Goal: Information Seeking & Learning: Check status

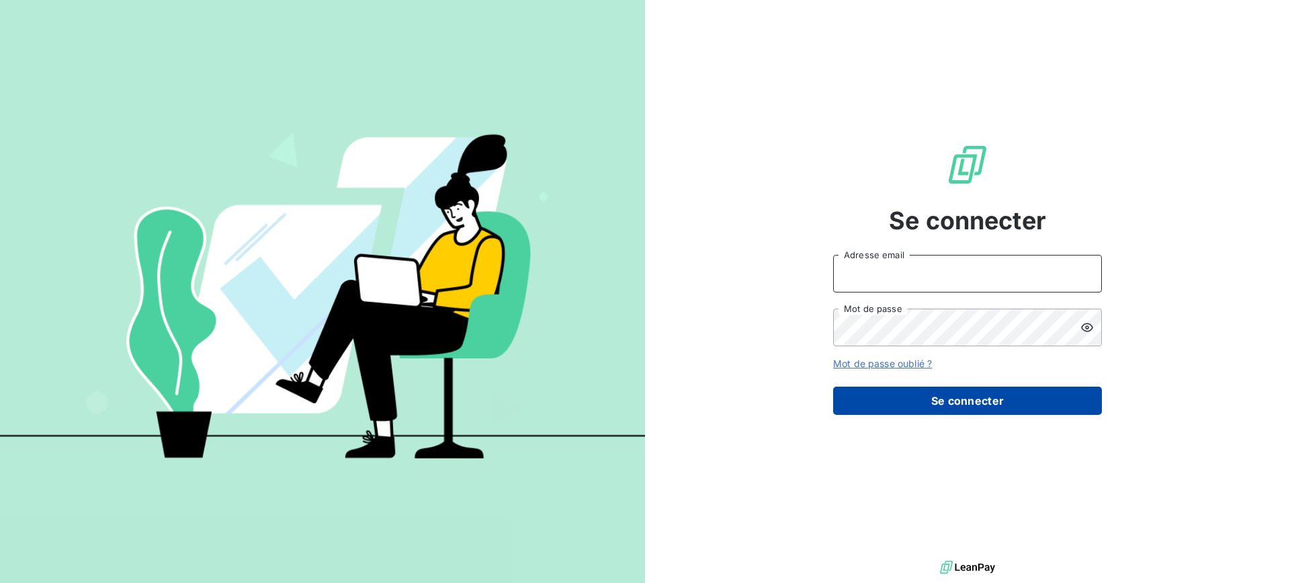
type input "[EMAIL_ADDRESS][DOMAIN_NAME]"
click at [929, 404] on button "Se connecter" at bounding box center [967, 400] width 269 height 28
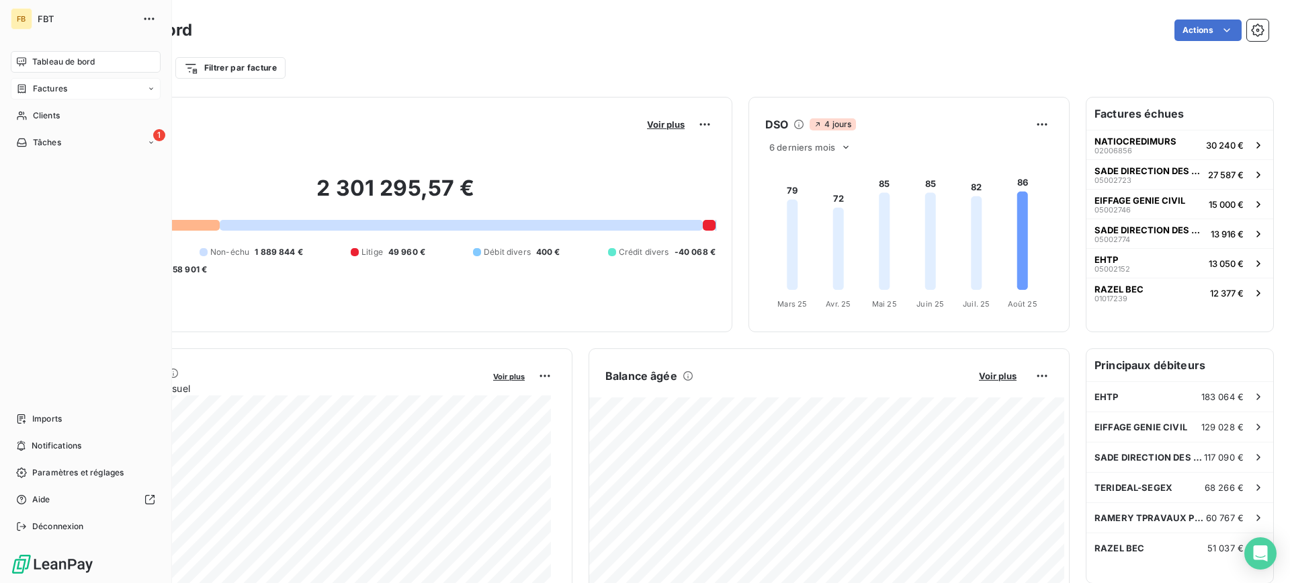
click at [35, 92] on span "Factures" at bounding box center [50, 89] width 34 height 12
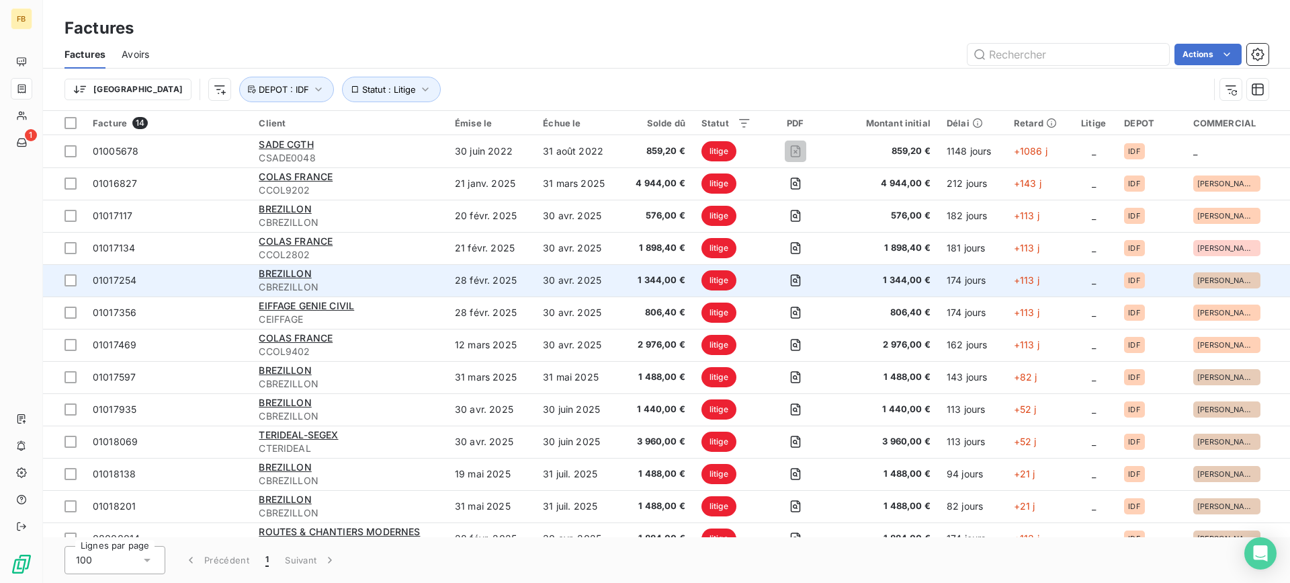
click at [402, 269] on div "BREZILLON" at bounding box center [349, 273] width 180 height 13
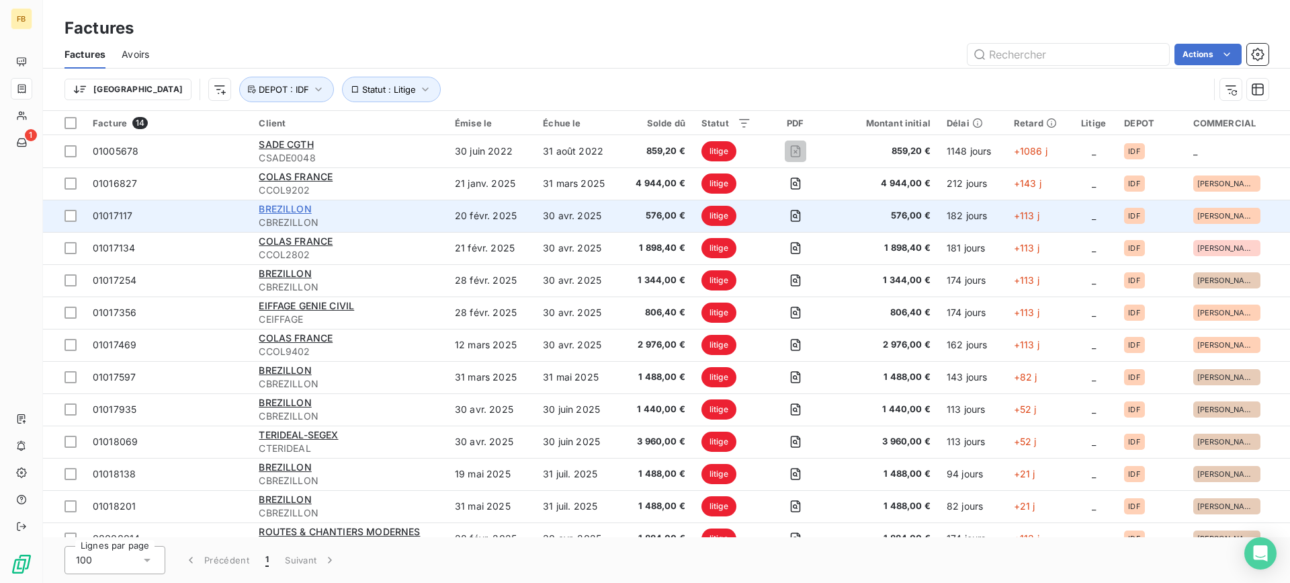
click at [280, 211] on span "BREZILLON" at bounding box center [285, 208] width 52 height 11
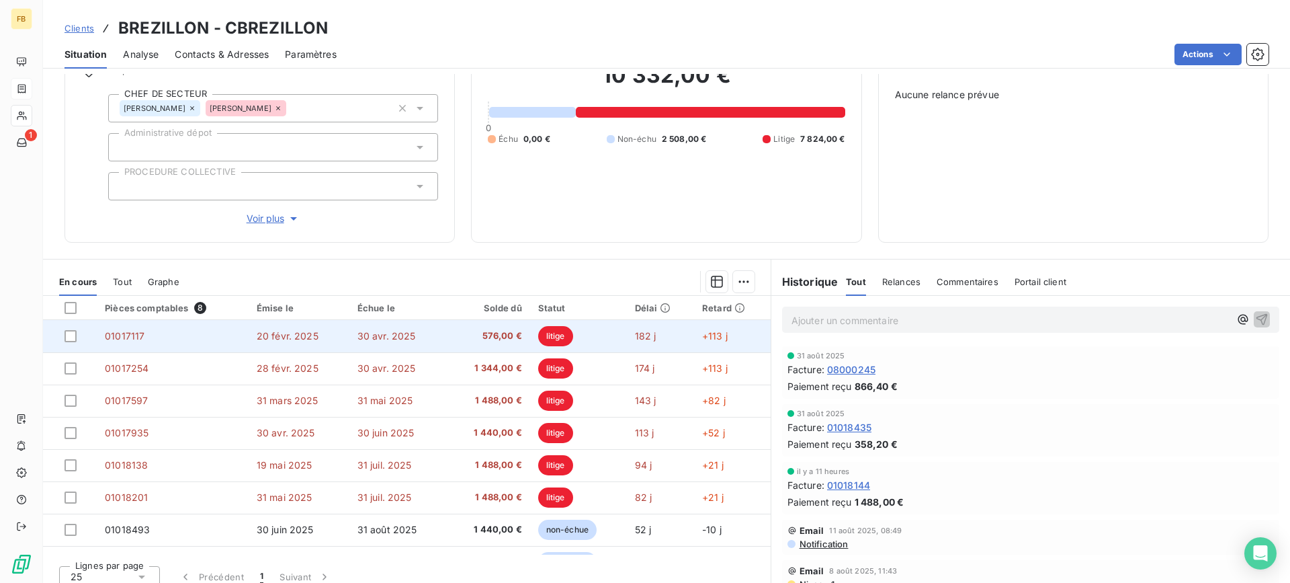
click at [382, 335] on span "30 avr. 2025" at bounding box center [386, 335] width 58 height 11
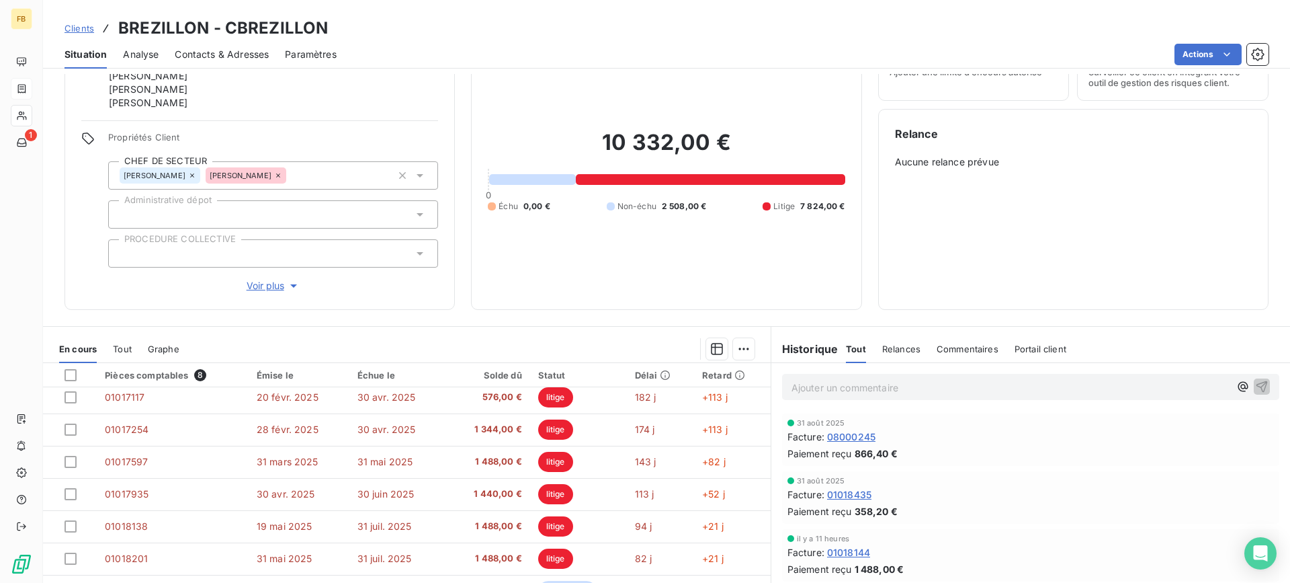
scroll to position [24, 0]
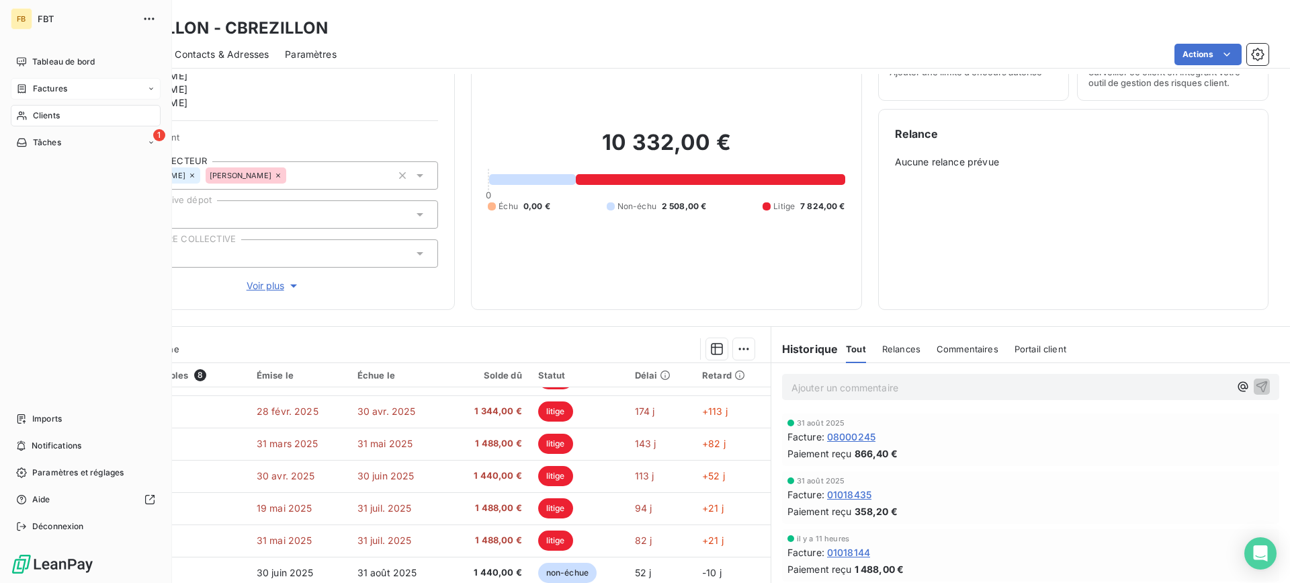
click at [39, 91] on span "Factures" at bounding box center [50, 89] width 34 height 12
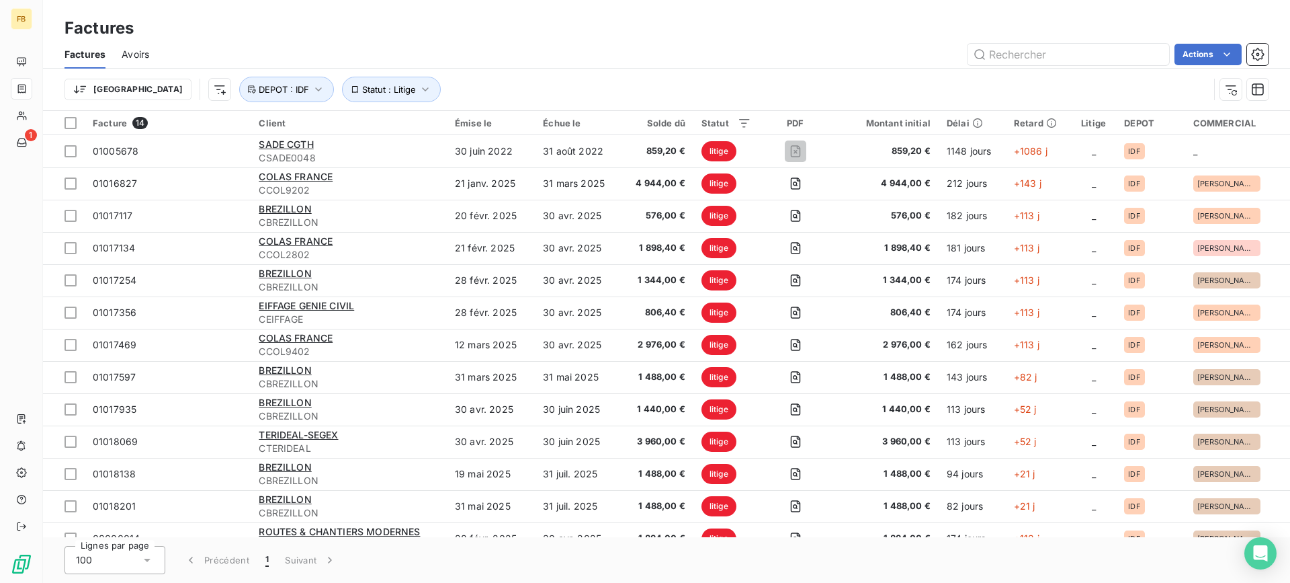
click at [1055, 65] on div "Factures Avoirs Actions" at bounding box center [666, 54] width 1247 height 28
click at [1052, 57] on input "text" at bounding box center [1069, 55] width 202 height 22
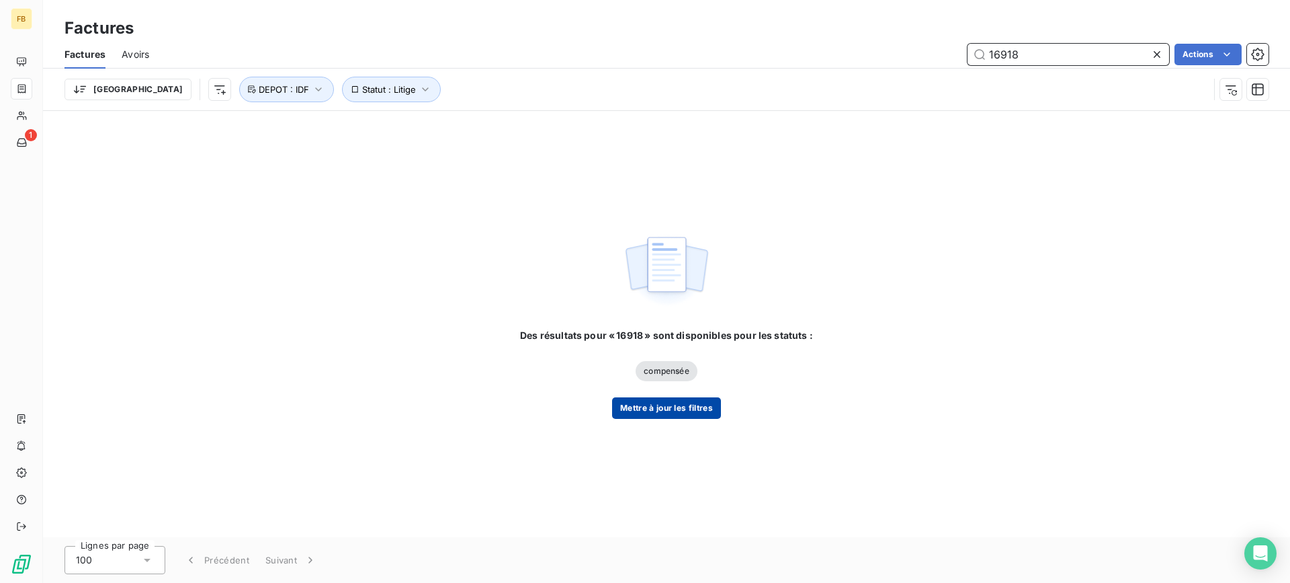
type input "16918"
click at [704, 407] on button "Mettre à jour les filtres" at bounding box center [666, 408] width 109 height 22
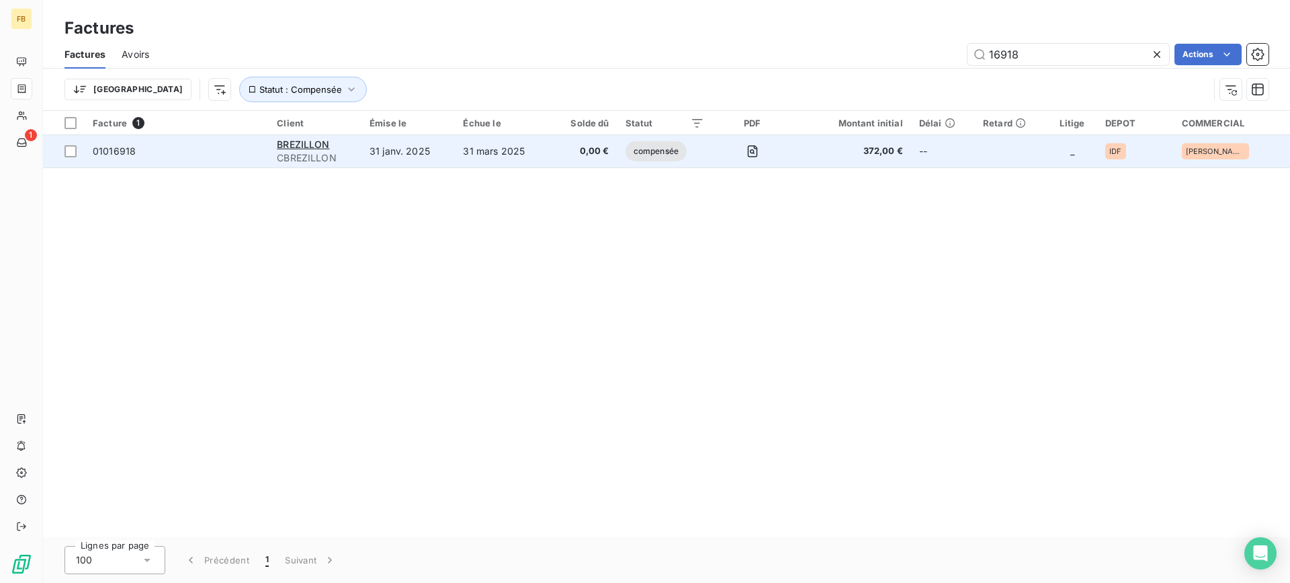
click at [425, 148] on td "31 janv. 2025" at bounding box center [408, 151] width 94 height 32
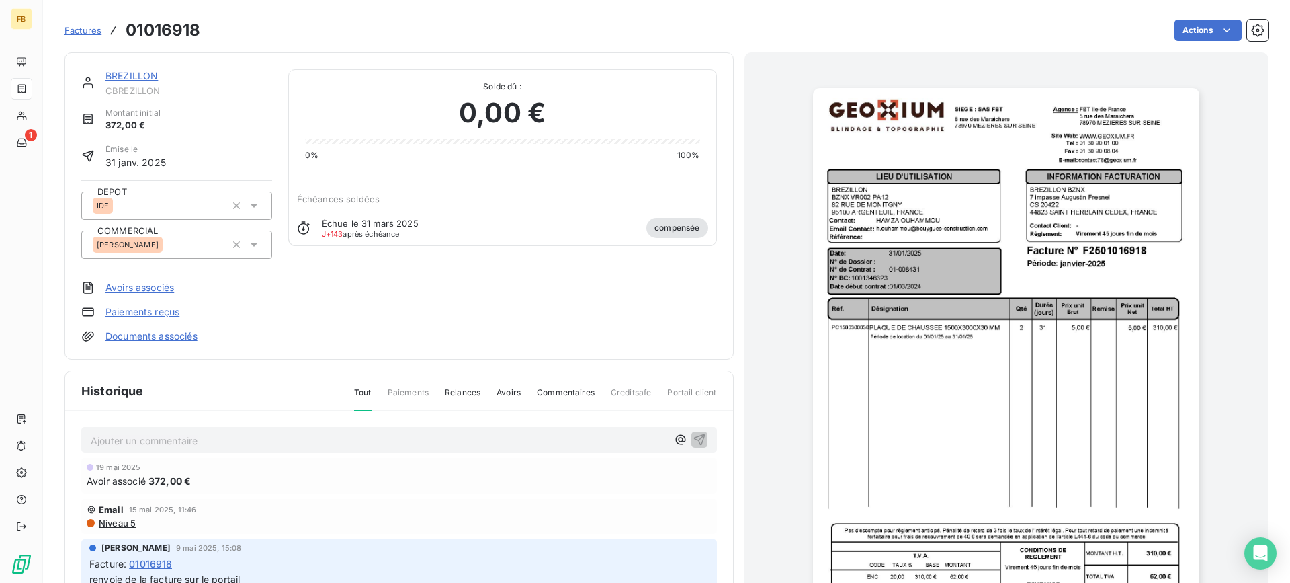
click at [138, 340] on link "Documents associés" at bounding box center [151, 335] width 92 height 13
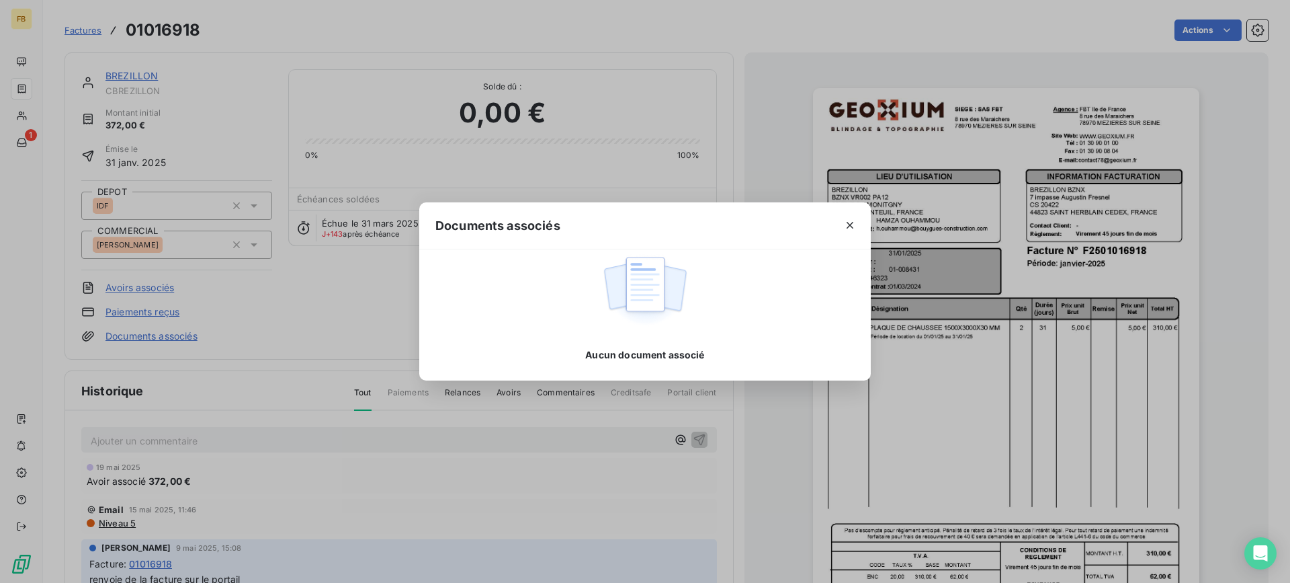
drag, startPoint x: 155, startPoint y: 271, endPoint x: 156, endPoint y: 281, distance: 10.1
click at [156, 270] on div "Documents associés Aucun document associé" at bounding box center [645, 291] width 1290 height 583
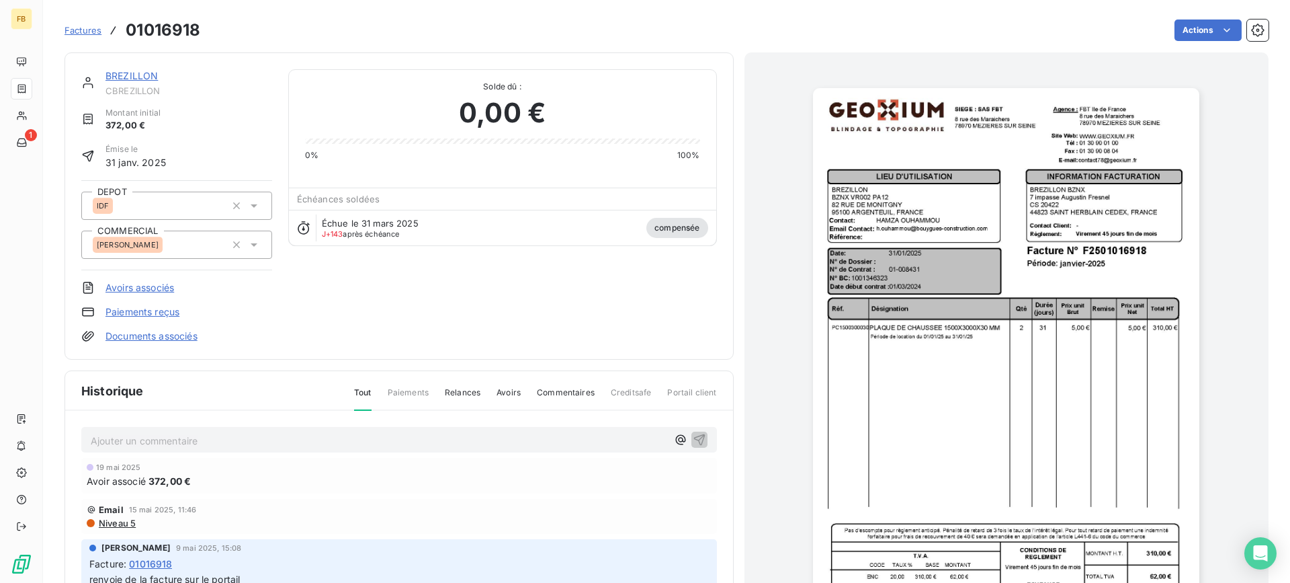
click at [156, 282] on link "Avoirs associés" at bounding box center [139, 287] width 69 height 13
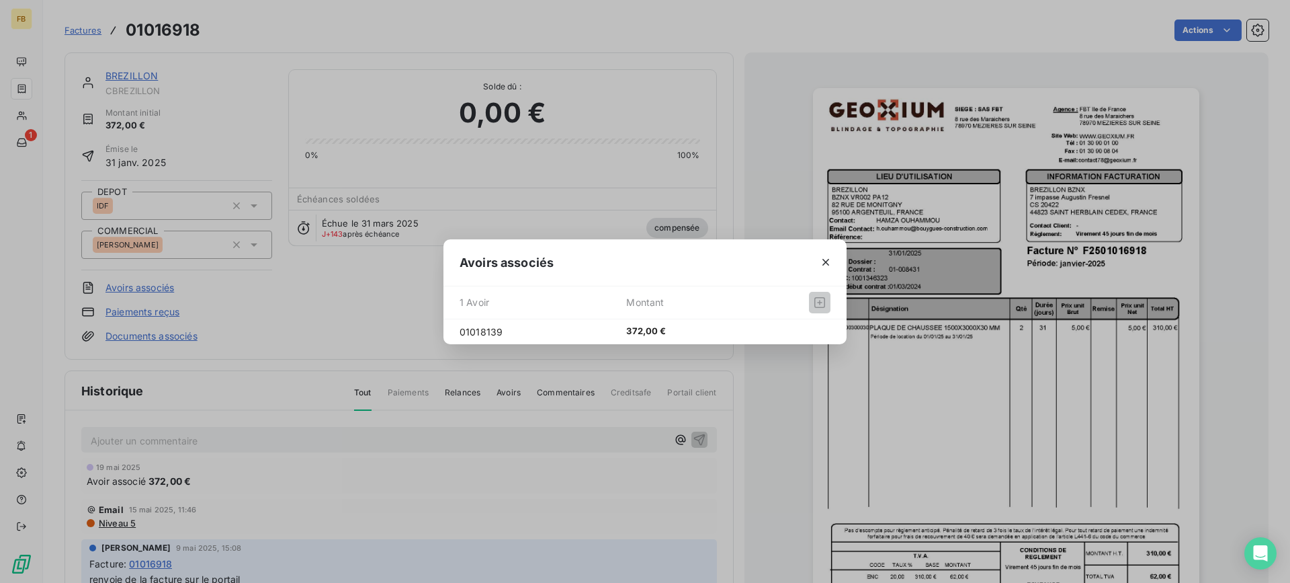
drag, startPoint x: 824, startPoint y: 257, endPoint x: 846, endPoint y: 265, distance: 23.6
click at [824, 257] on icon "button" at bounding box center [825, 261] width 13 height 13
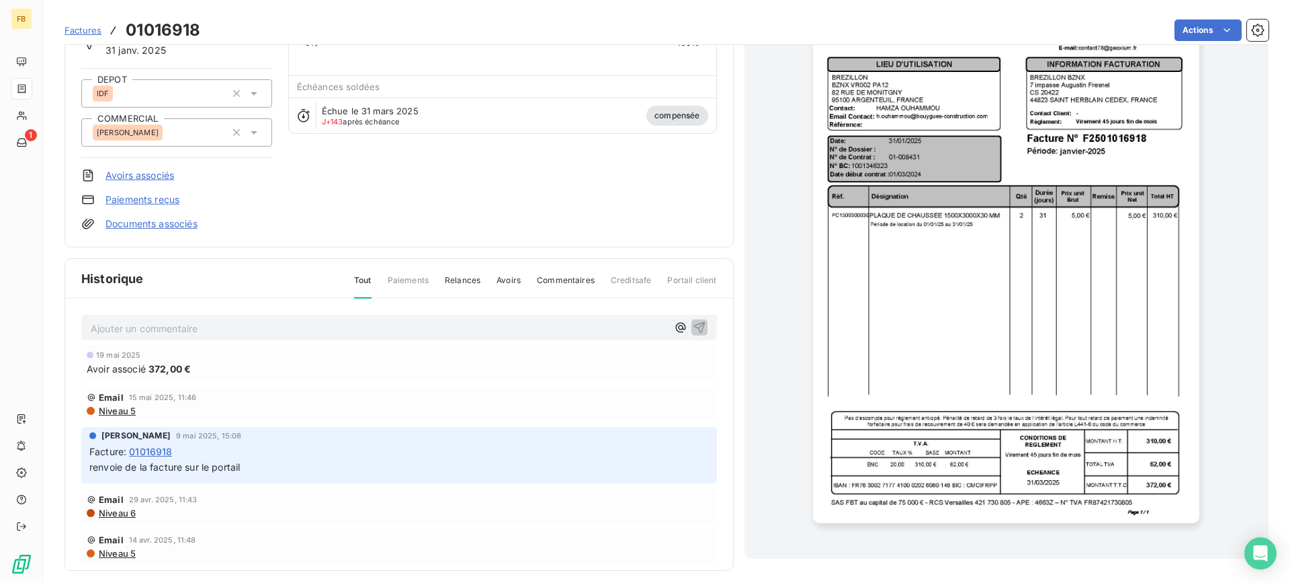
scroll to position [122, 0]
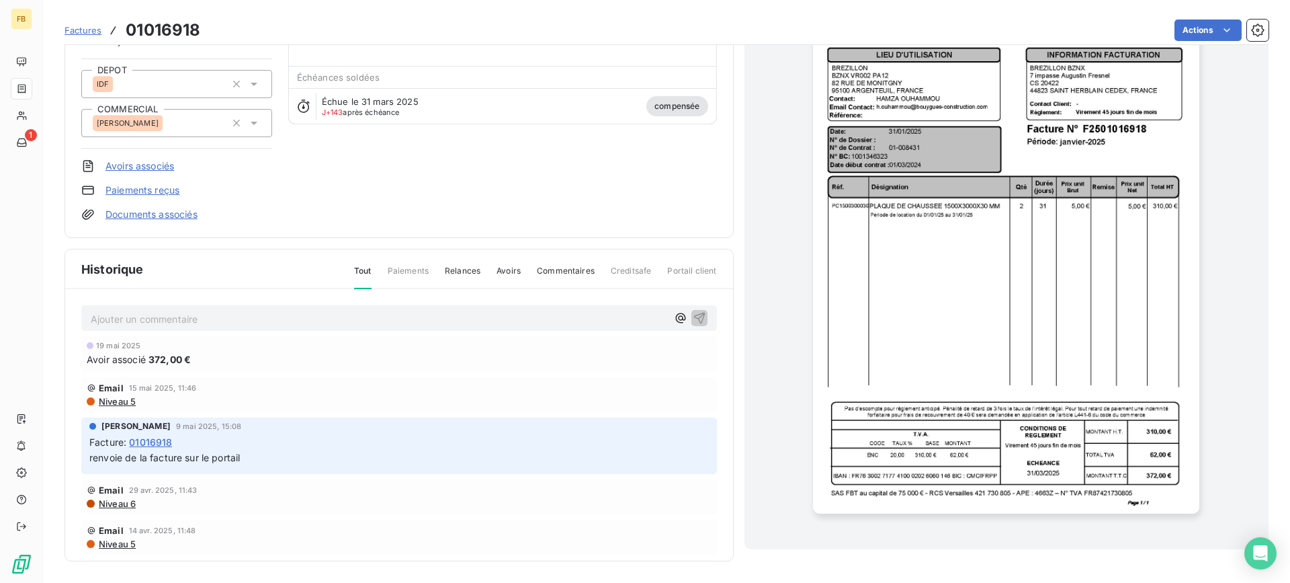
click at [141, 167] on link "Avoirs associés" at bounding box center [139, 165] width 69 height 13
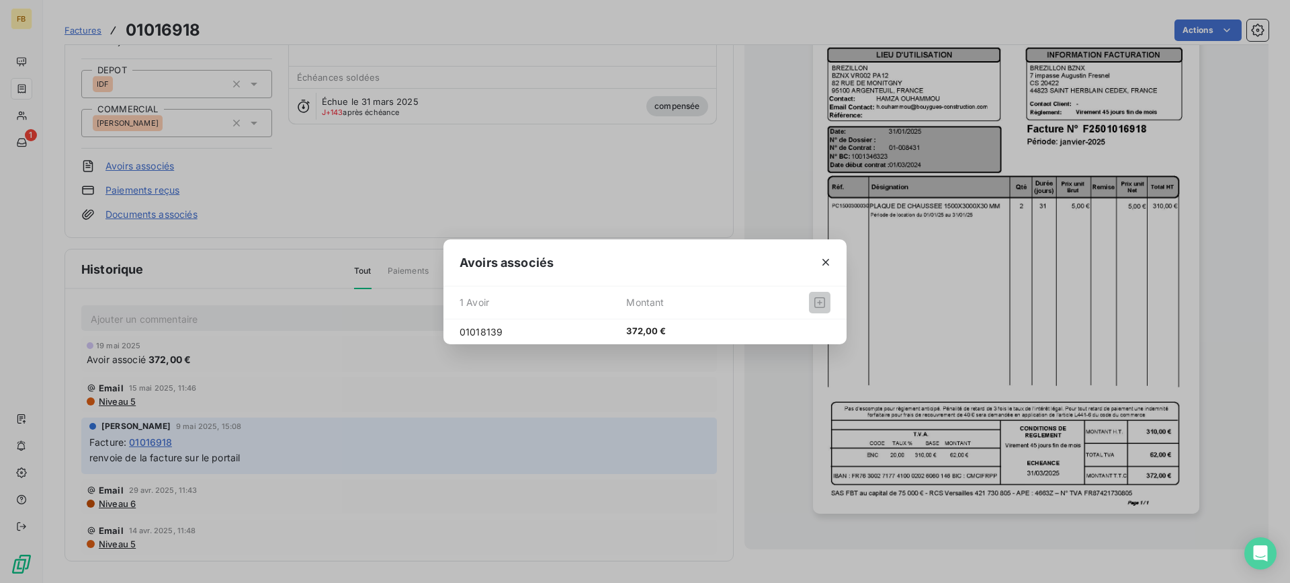
click at [470, 332] on span "01018139" at bounding box center [543, 332] width 167 height 14
click at [828, 266] on icon "button" at bounding box center [825, 261] width 13 height 13
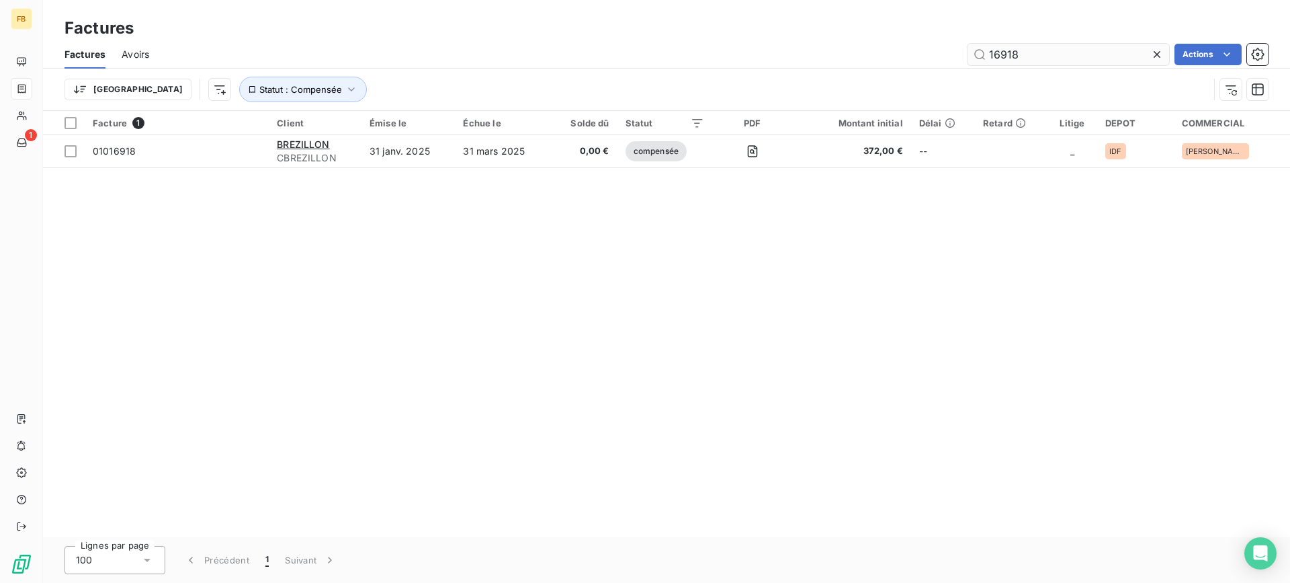
drag, startPoint x: 1057, startPoint y: 58, endPoint x: 998, endPoint y: 56, distance: 58.5
click at [998, 56] on input "16918" at bounding box center [1069, 55] width 202 height 22
type input "16613"
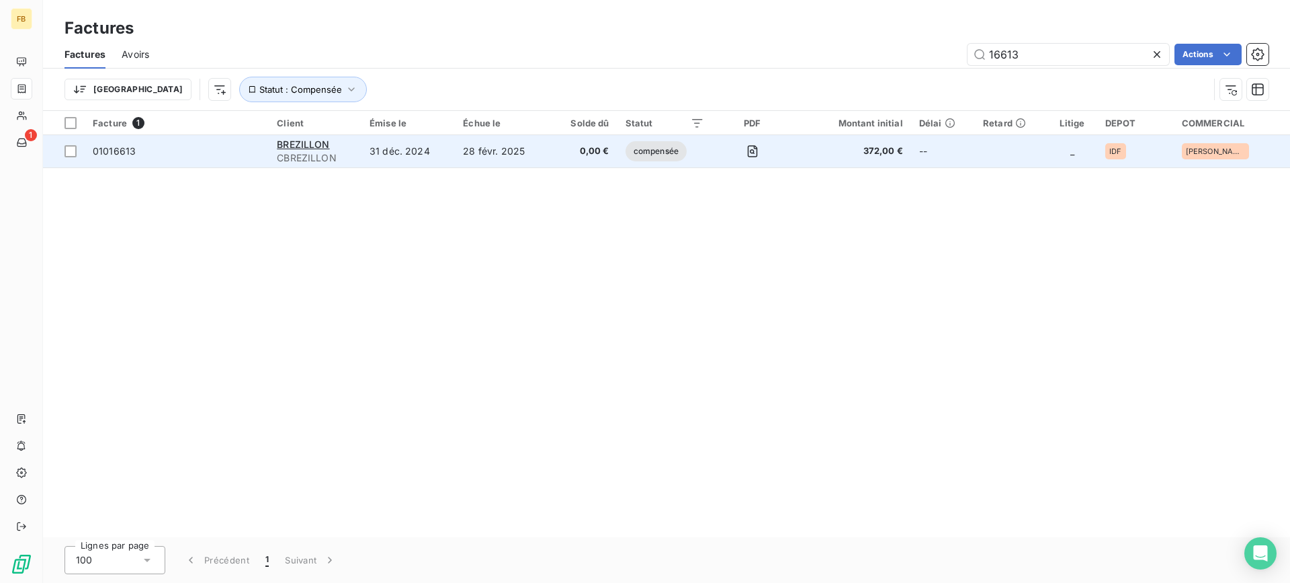
click at [635, 157] on span "compensée" at bounding box center [656, 151] width 61 height 20
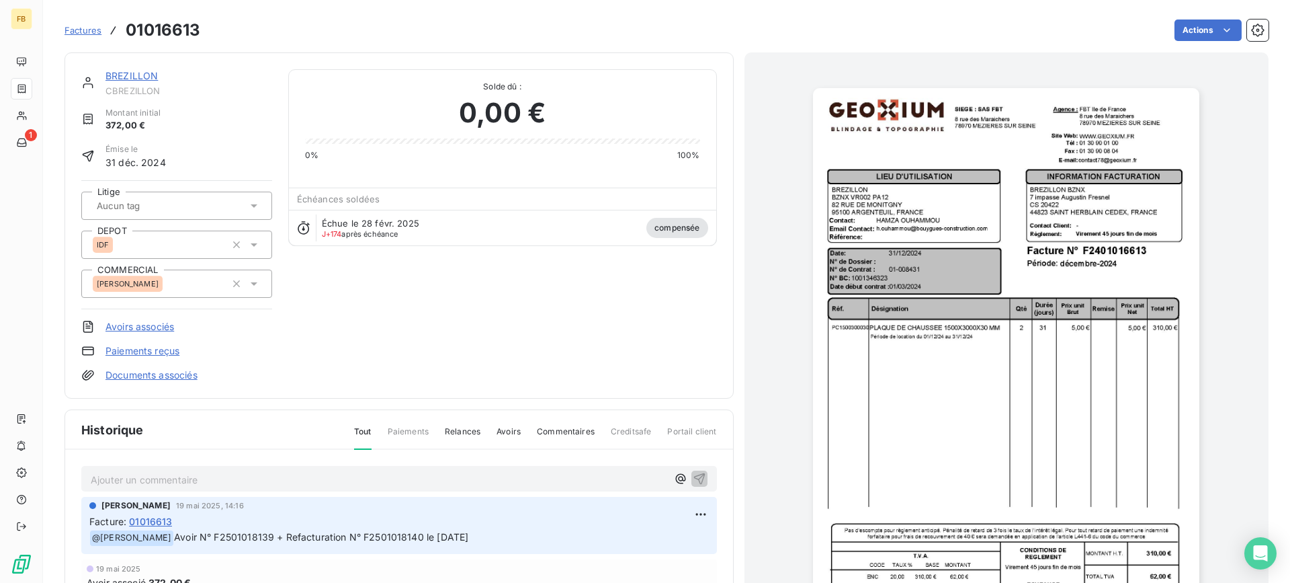
click at [154, 325] on link "Avoirs associés" at bounding box center [139, 326] width 69 height 13
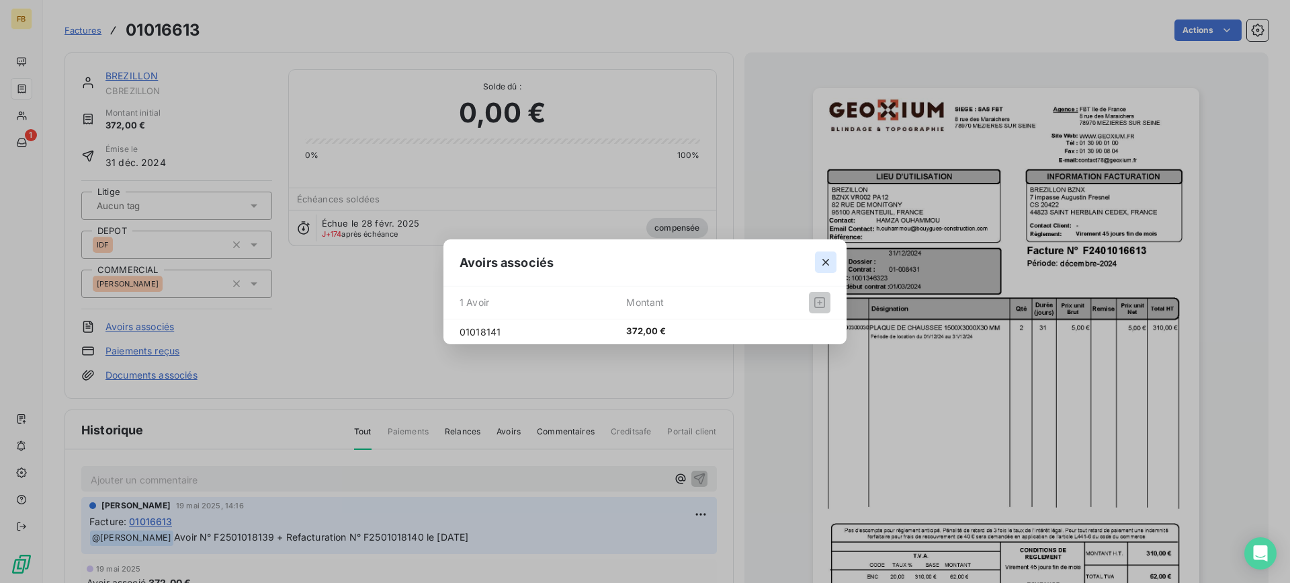
click at [827, 261] on icon "button" at bounding box center [825, 262] width 7 height 7
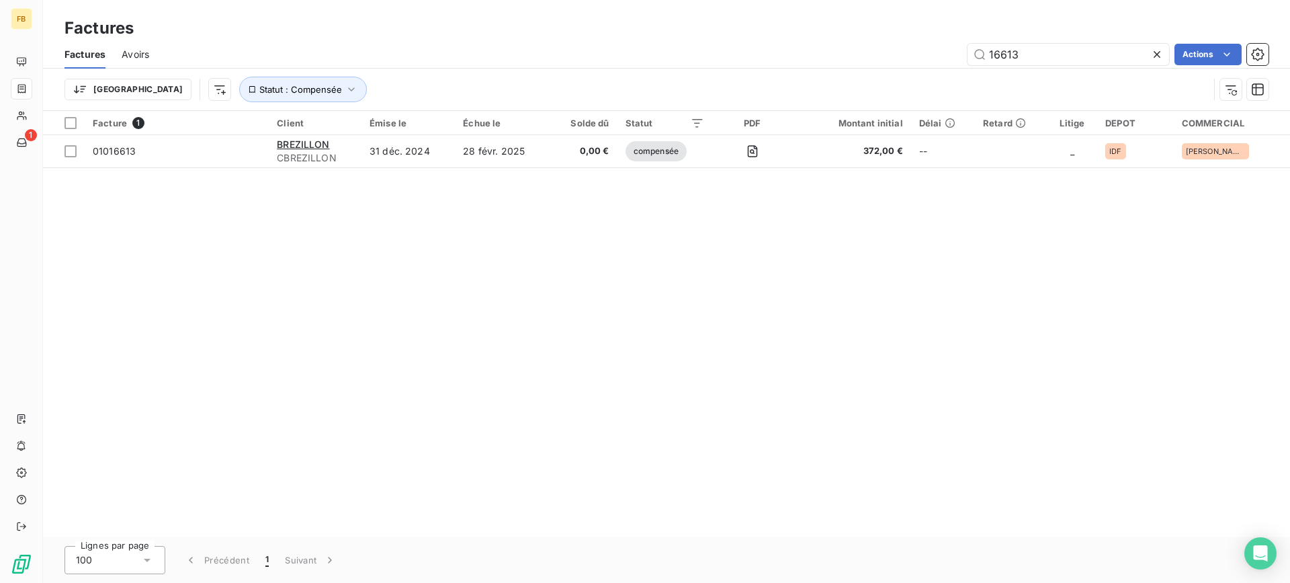
drag, startPoint x: 1037, startPoint y: 57, endPoint x: 889, endPoint y: 56, distance: 147.8
click at [890, 56] on div "16613 Actions" at bounding box center [716, 55] width 1103 height 22
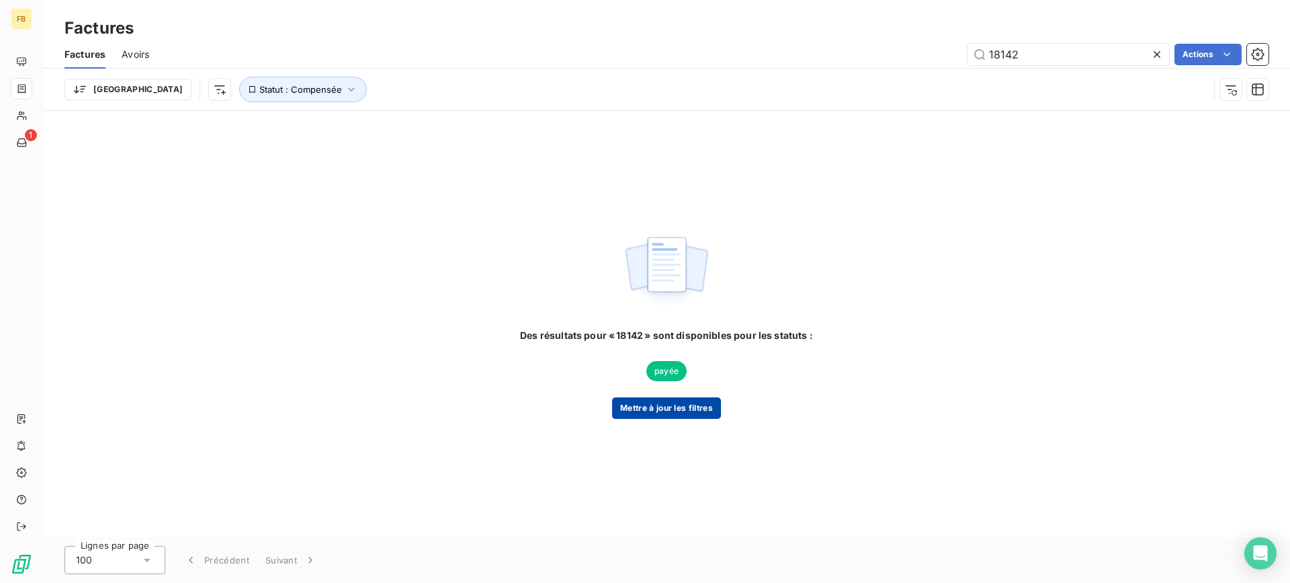
type input "18142"
click at [699, 415] on button "Mettre à jour les filtres" at bounding box center [666, 408] width 109 height 22
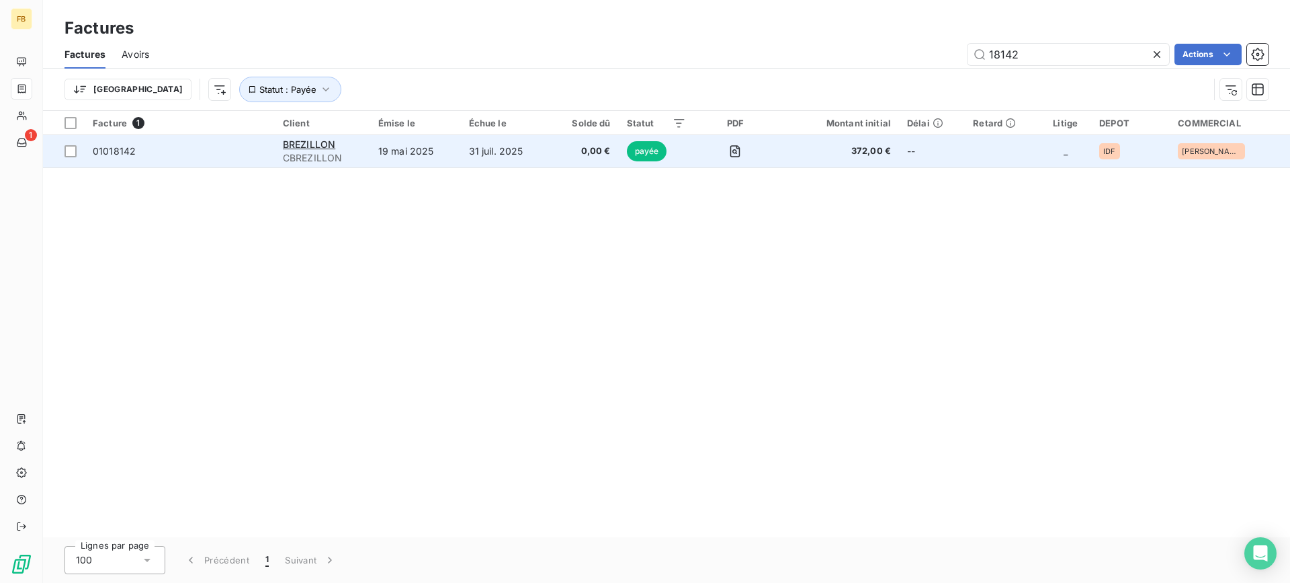
click at [444, 156] on td "19 mai 2025" at bounding box center [415, 151] width 91 height 32
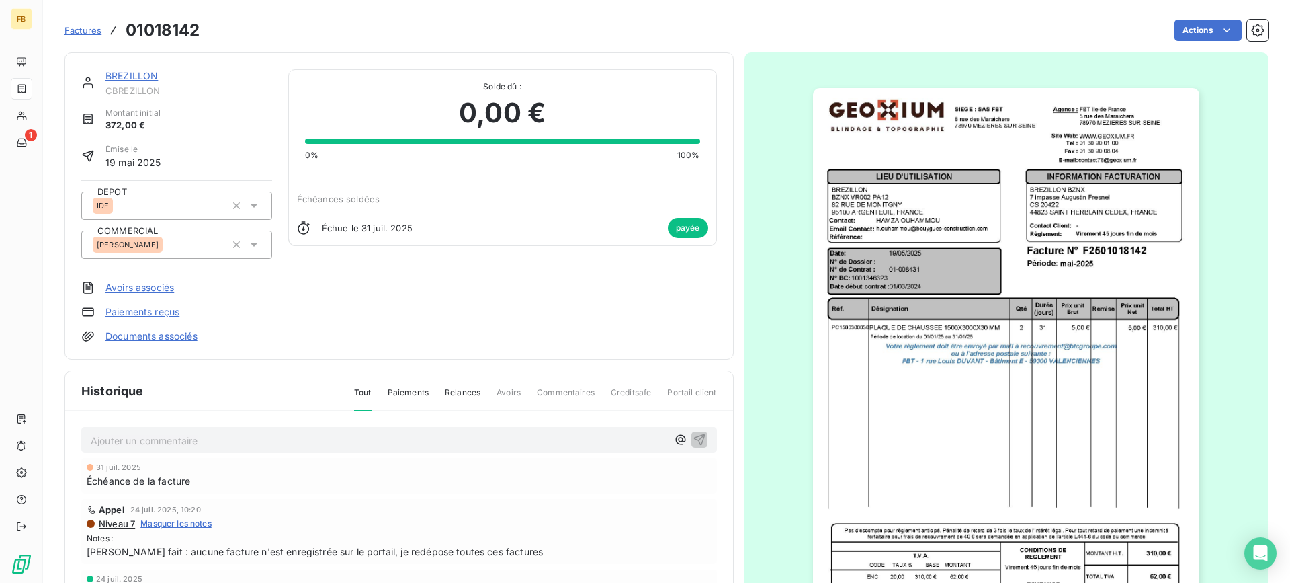
click at [134, 72] on link "BREZILLON" at bounding box center [131, 75] width 52 height 11
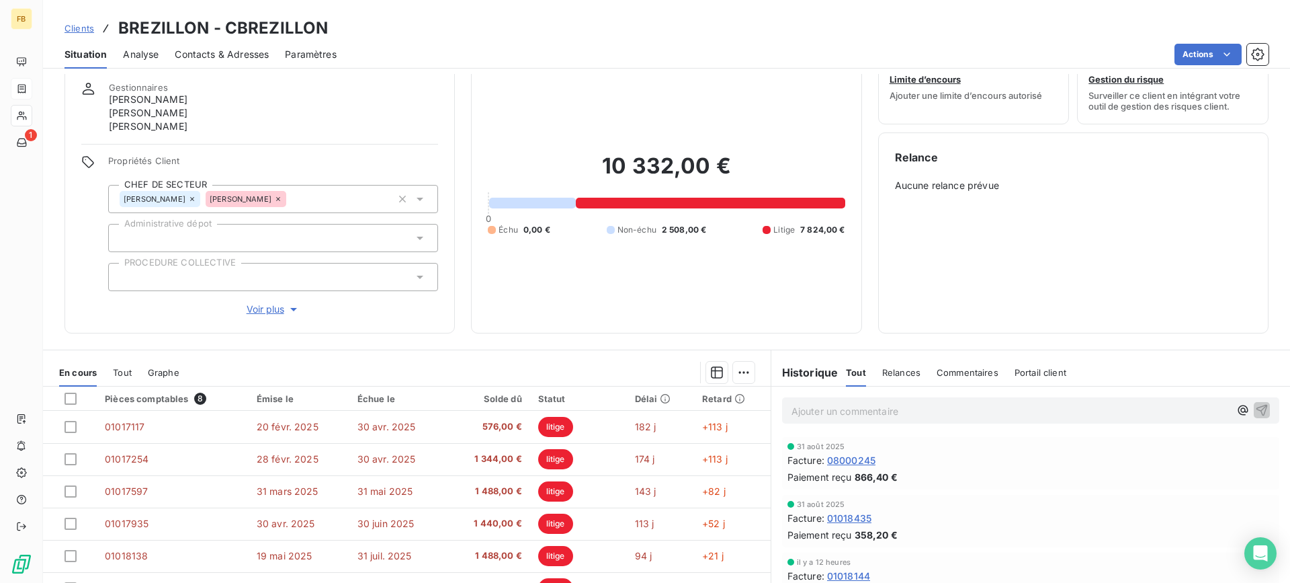
scroll to position [67, 0]
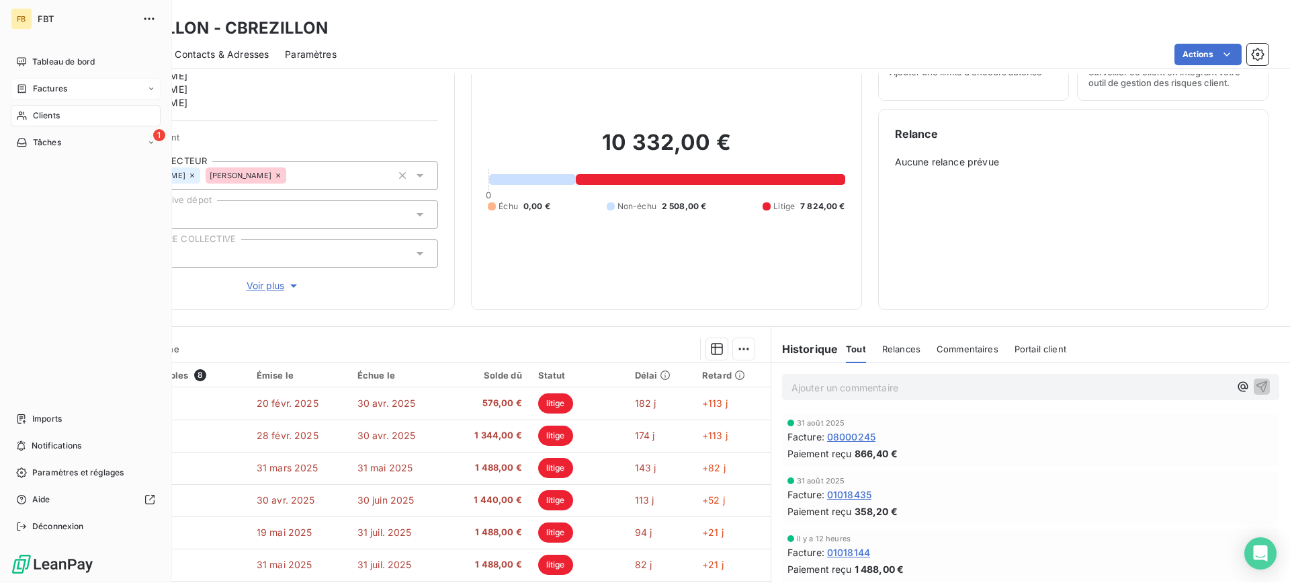
click at [55, 86] on span "Factures" at bounding box center [50, 89] width 34 height 12
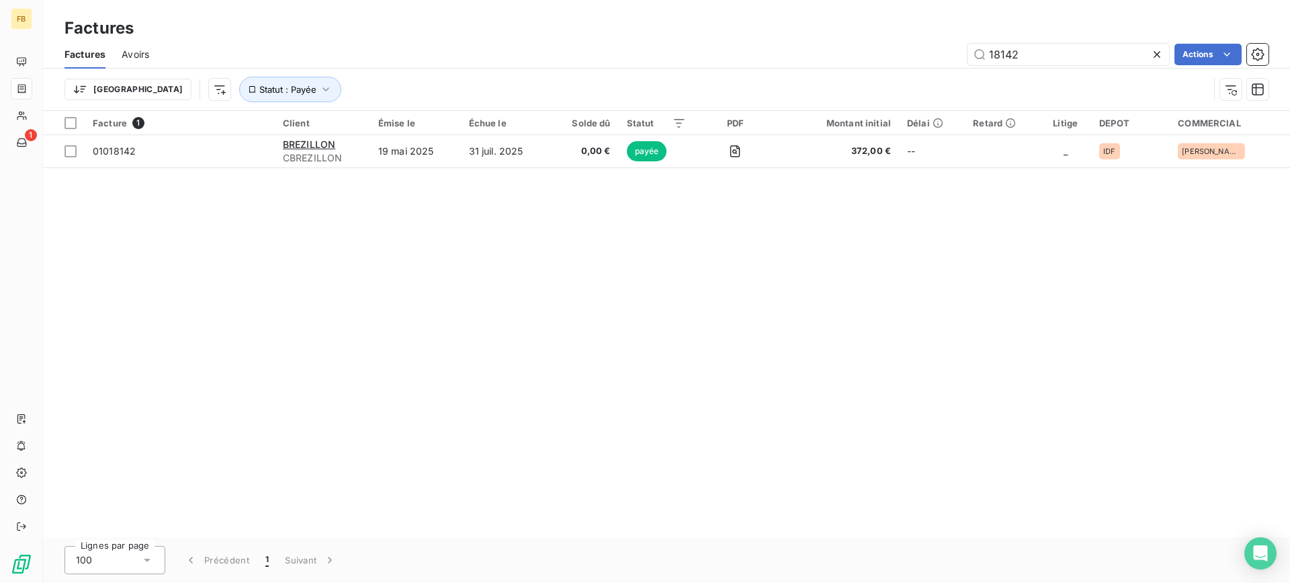
drag, startPoint x: 975, startPoint y: 58, endPoint x: 871, endPoint y: 64, distance: 104.3
click at [871, 64] on div "18142 Actions" at bounding box center [716, 55] width 1103 height 22
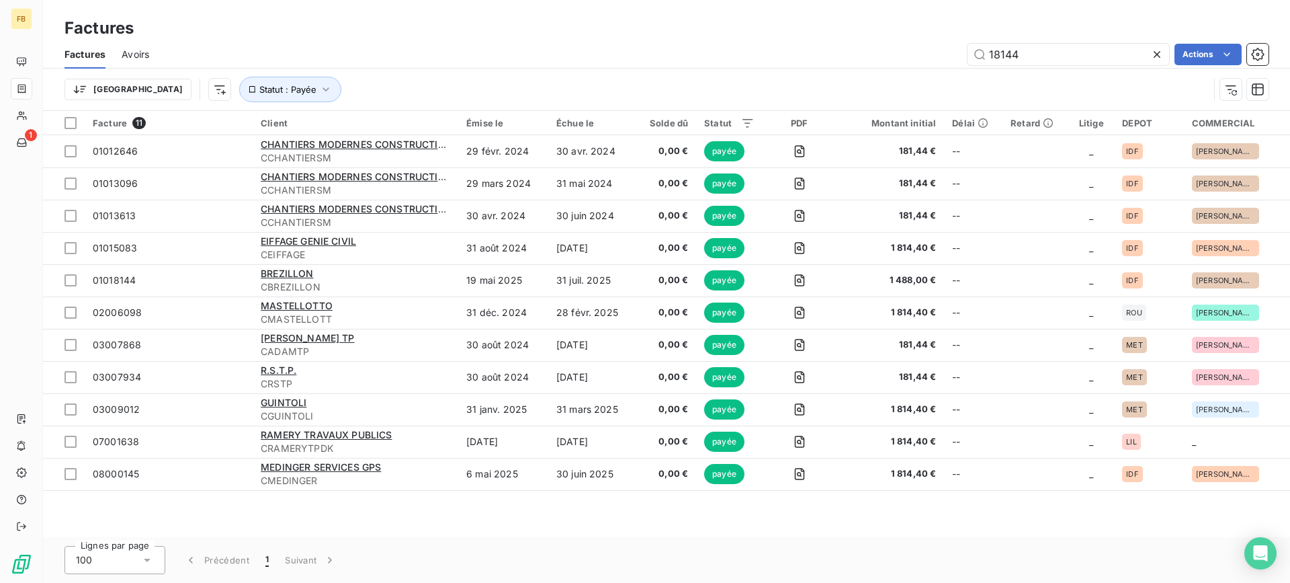
drag, startPoint x: 1037, startPoint y: 53, endPoint x: 826, endPoint y: 78, distance: 212.4
click at [826, 78] on div "Factures Avoirs 18144 Actions Trier Statut : Payée" at bounding box center [666, 75] width 1247 height 70
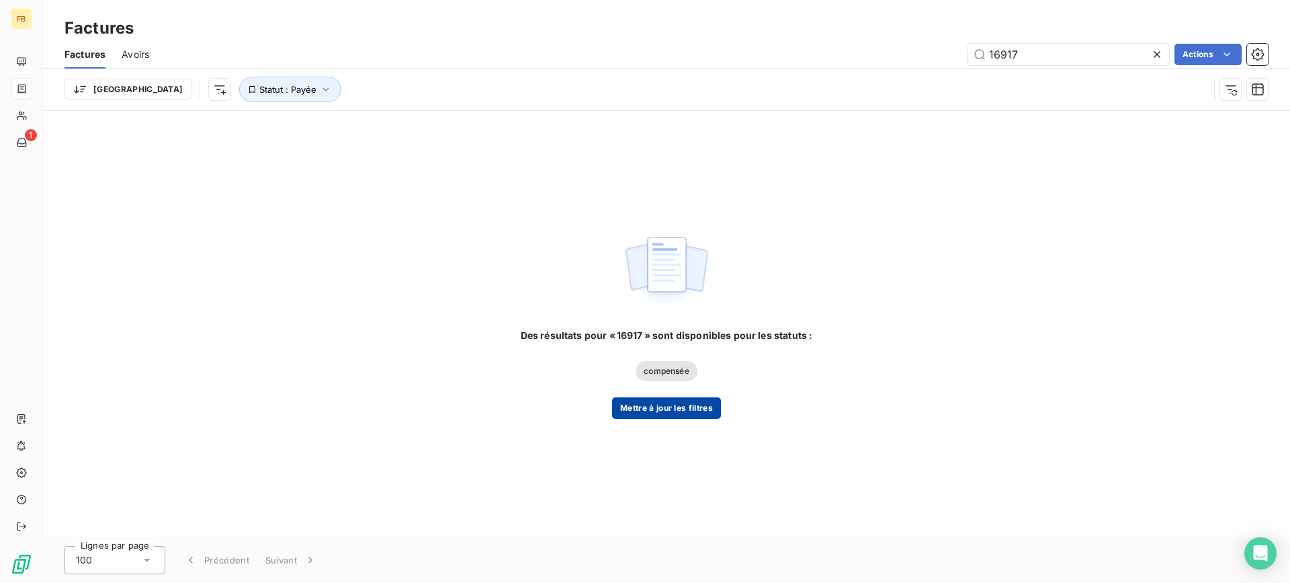
type input "16917"
click at [699, 405] on button "Mettre à jour les filtres" at bounding box center [666, 408] width 109 height 22
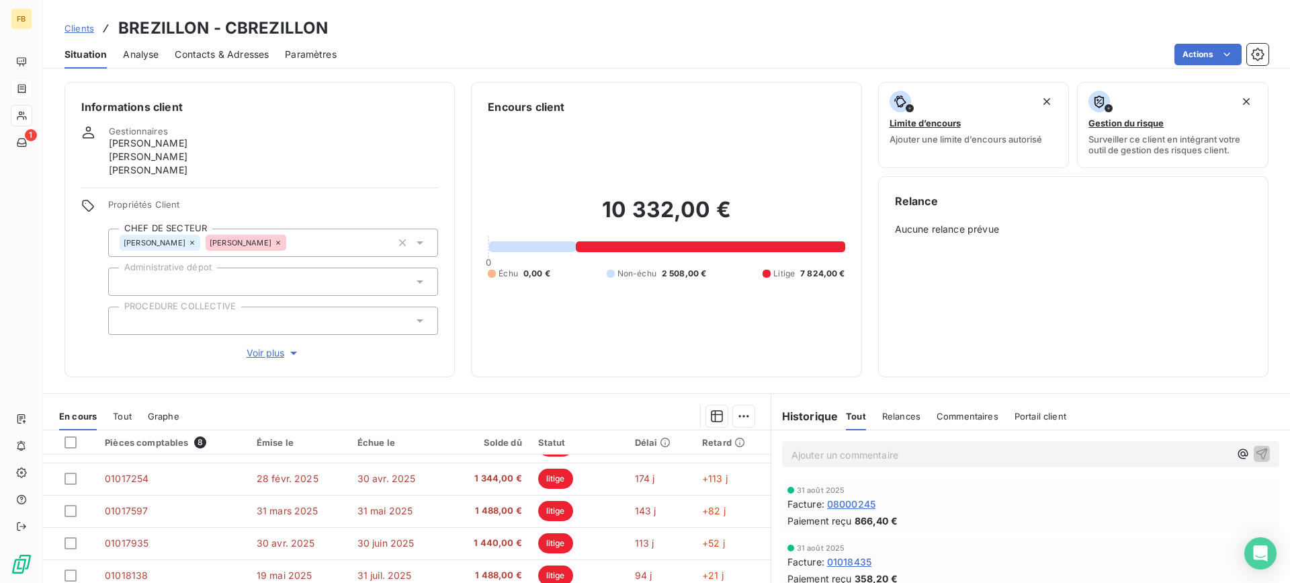
click at [562, 416] on div at bounding box center [475, 416] width 559 height 22
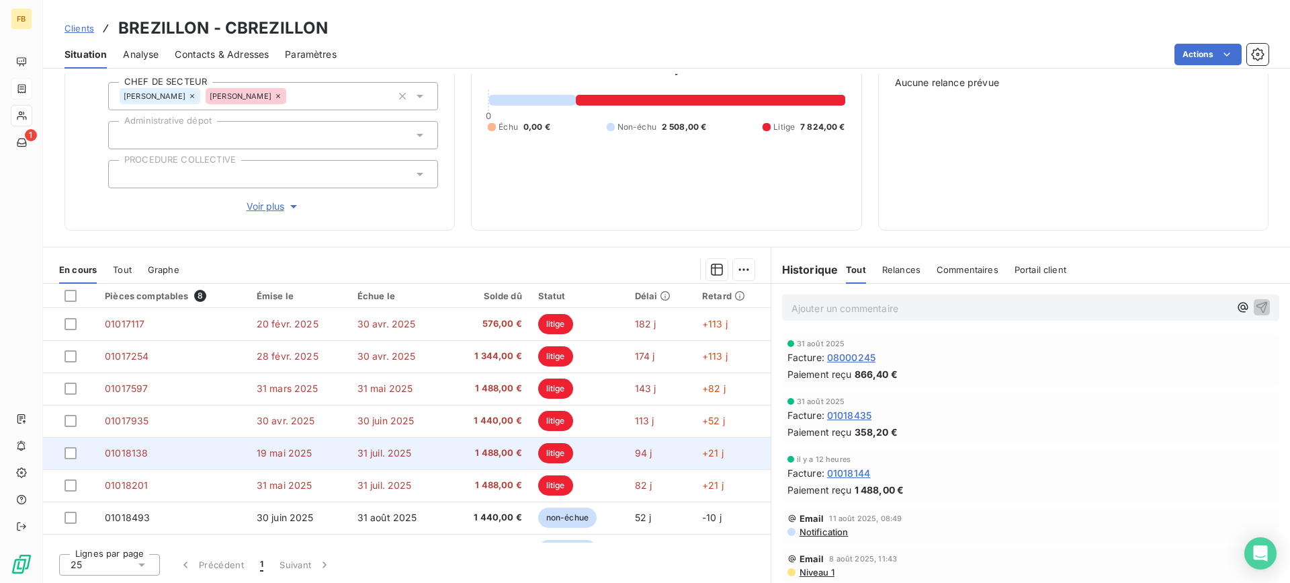
click at [361, 462] on td "31 juil. 2025" at bounding box center [398, 453] width 98 height 32
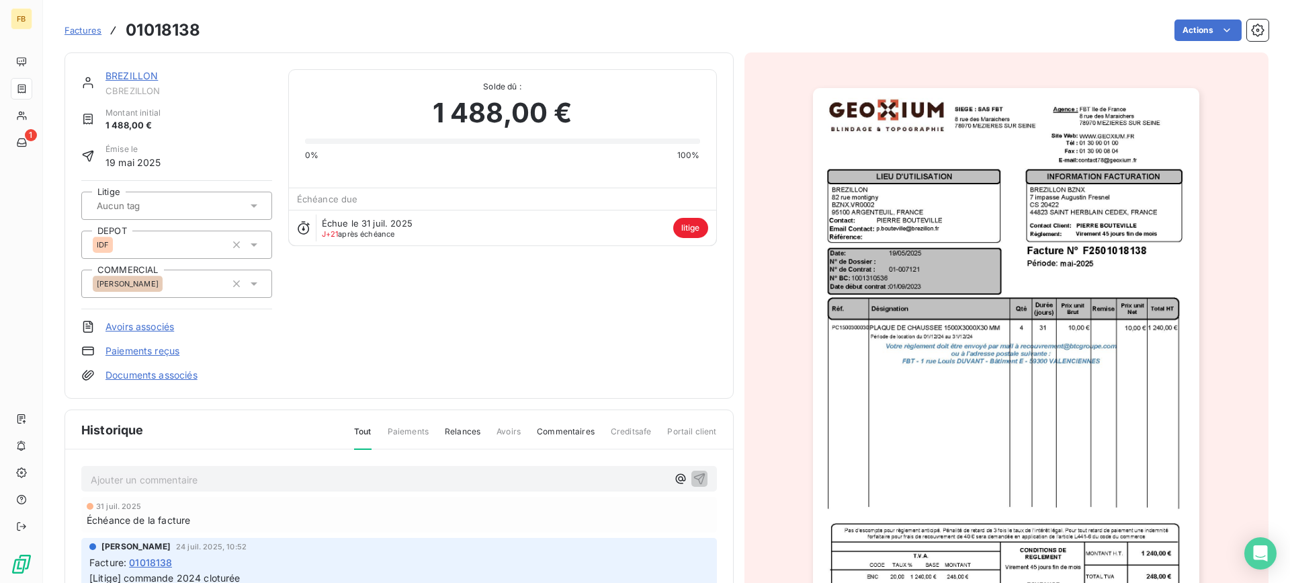
click at [976, 345] on img "button" at bounding box center [1006, 361] width 386 height 547
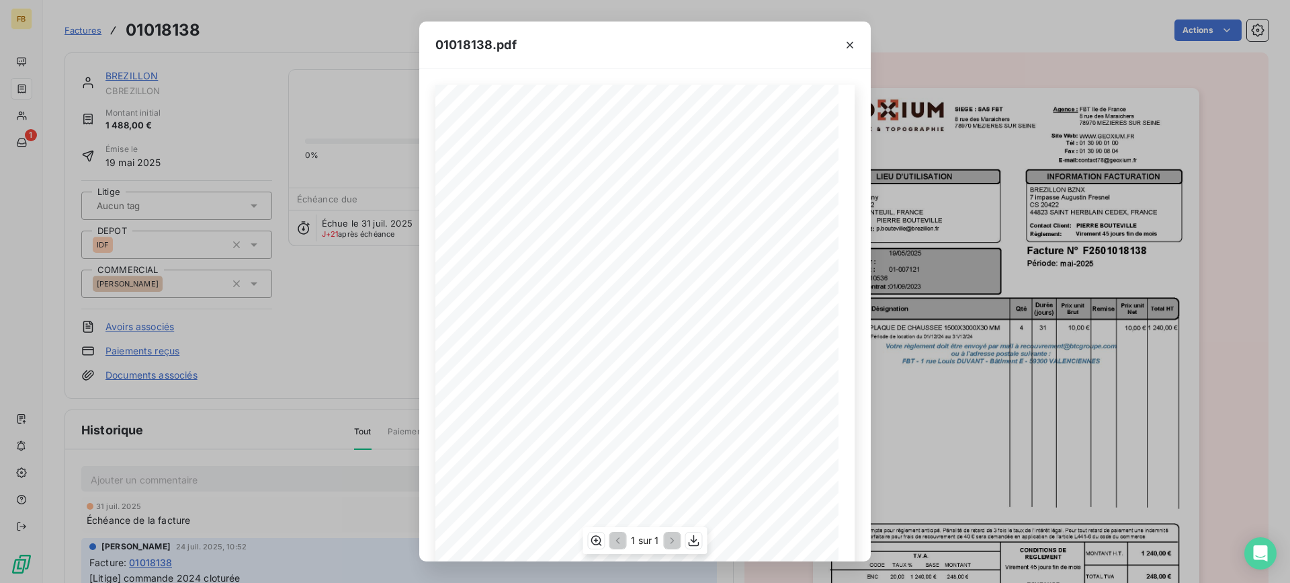
click at [551, 355] on span "Votre règlement doit être envoyé par mail à [EMAIL_ADDRESS][DOMAIN_NAME]" at bounding box center [648, 353] width 259 height 7
click at [843, 45] on icon "button" at bounding box center [849, 44] width 13 height 13
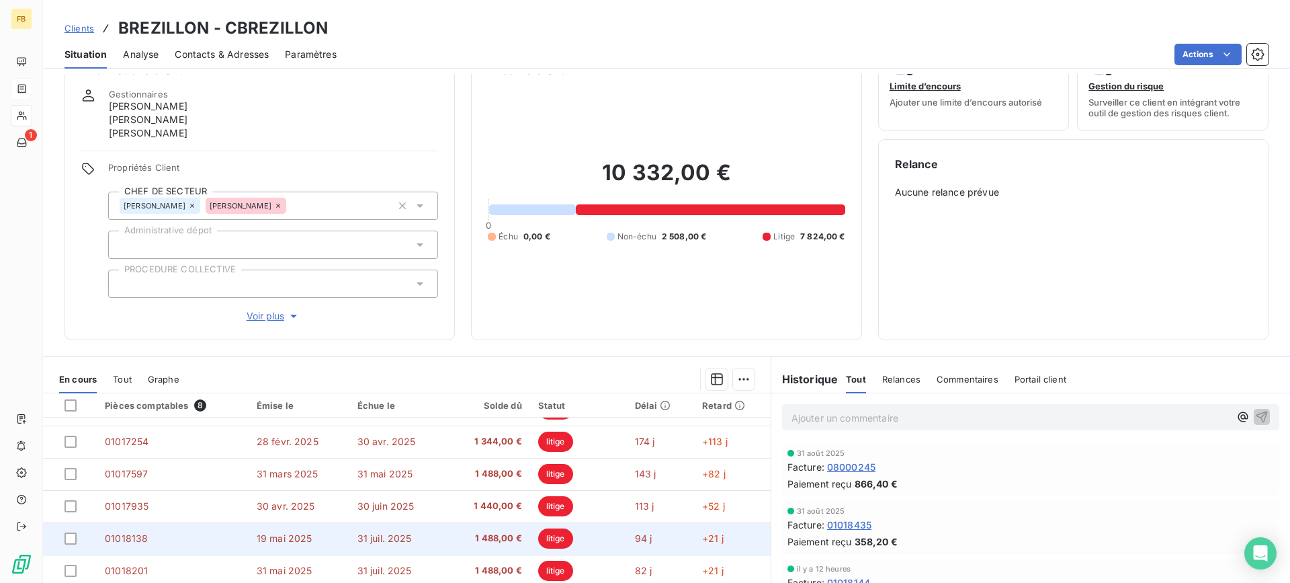
scroll to position [67, 0]
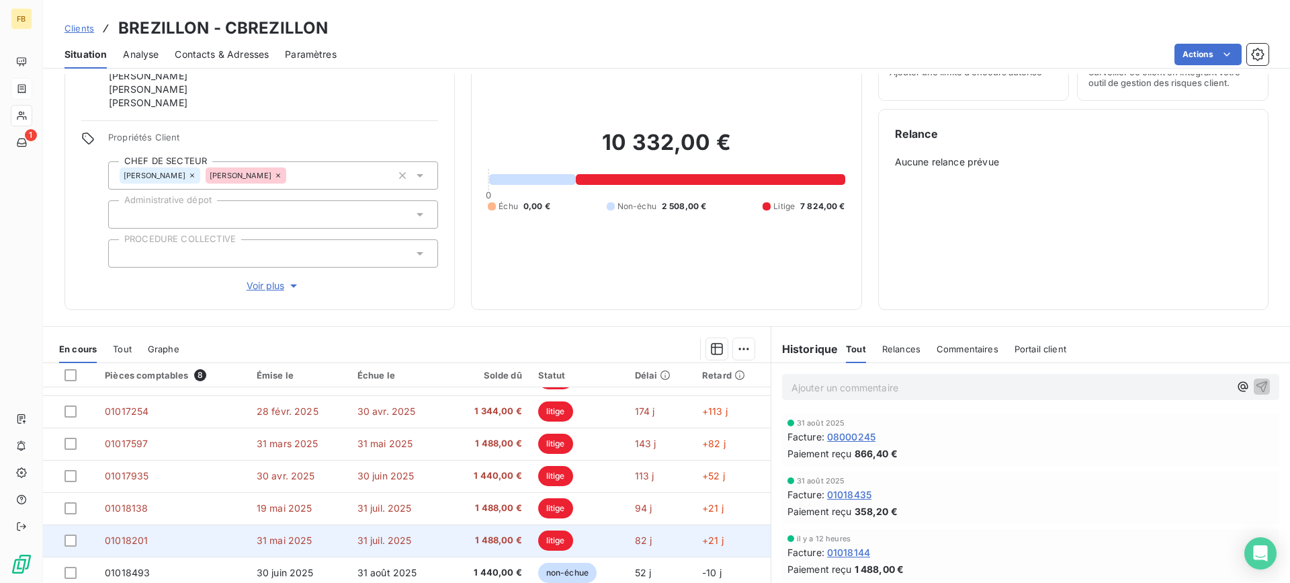
click at [417, 535] on td "31 juil. 2025" at bounding box center [398, 540] width 98 height 32
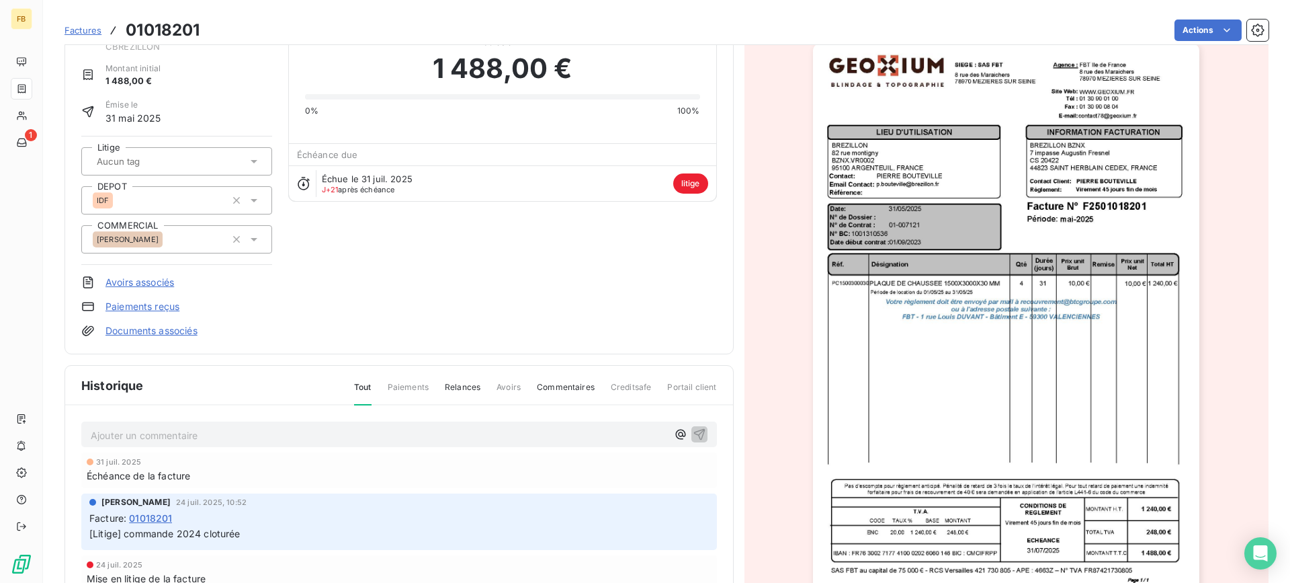
scroll to position [69, 0]
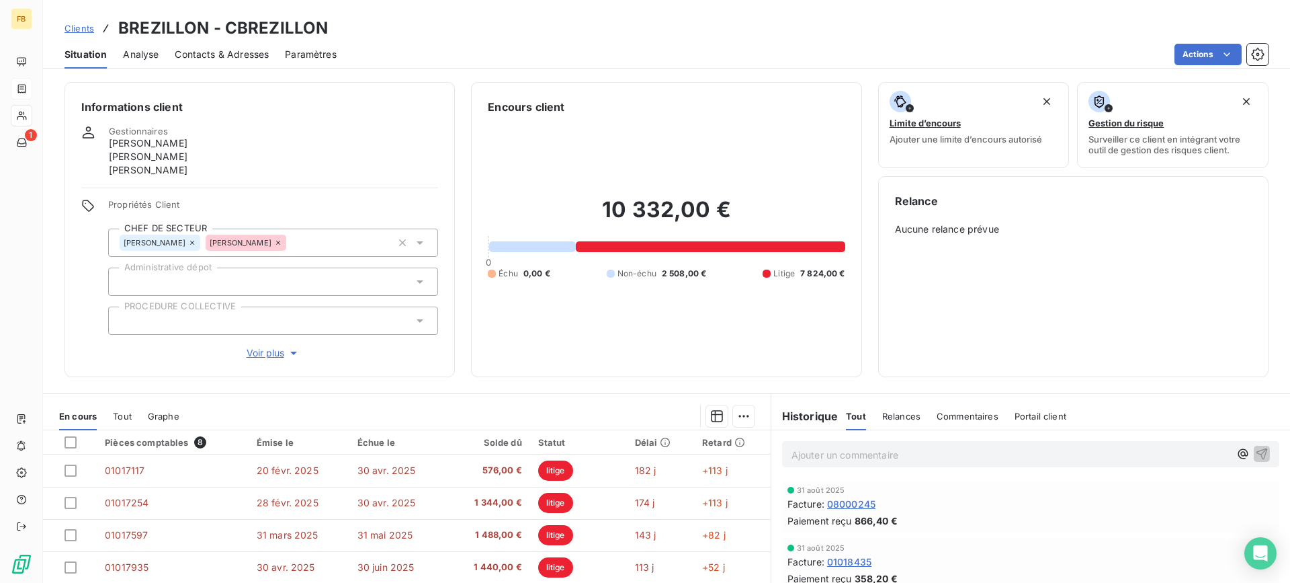
click at [497, 359] on div "10 332,00 € 0 Échu 0,00 € Non-échu 2 508,00 € Litige 7 824,00 €" at bounding box center [666, 237] width 357 height 245
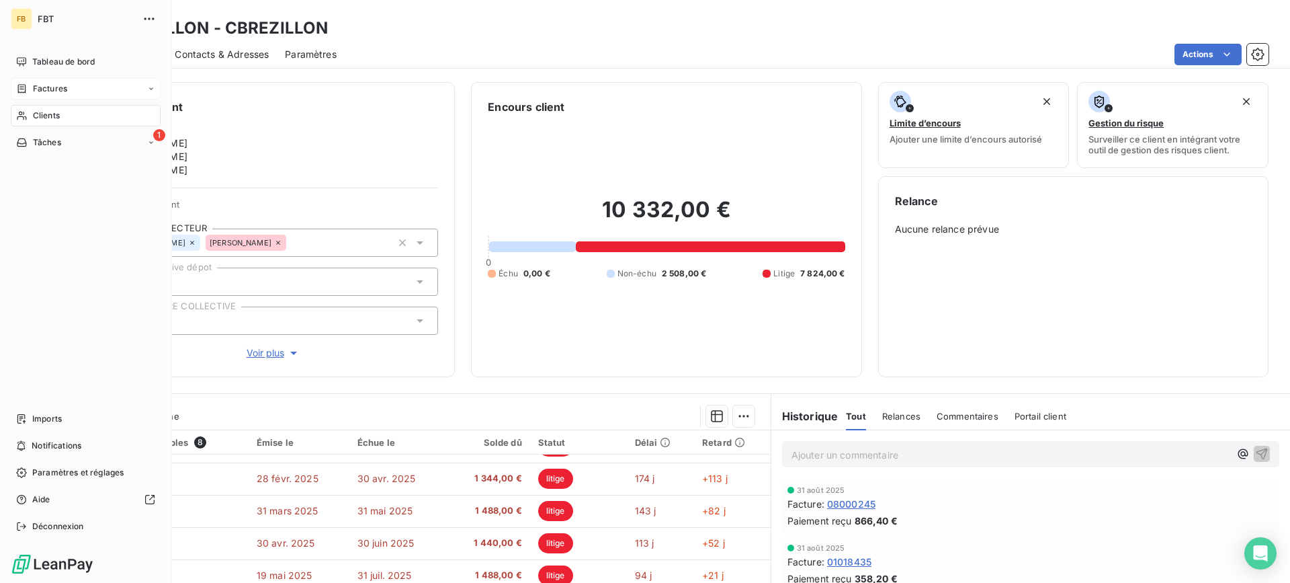
click at [41, 90] on span "Factures" at bounding box center [50, 89] width 34 height 12
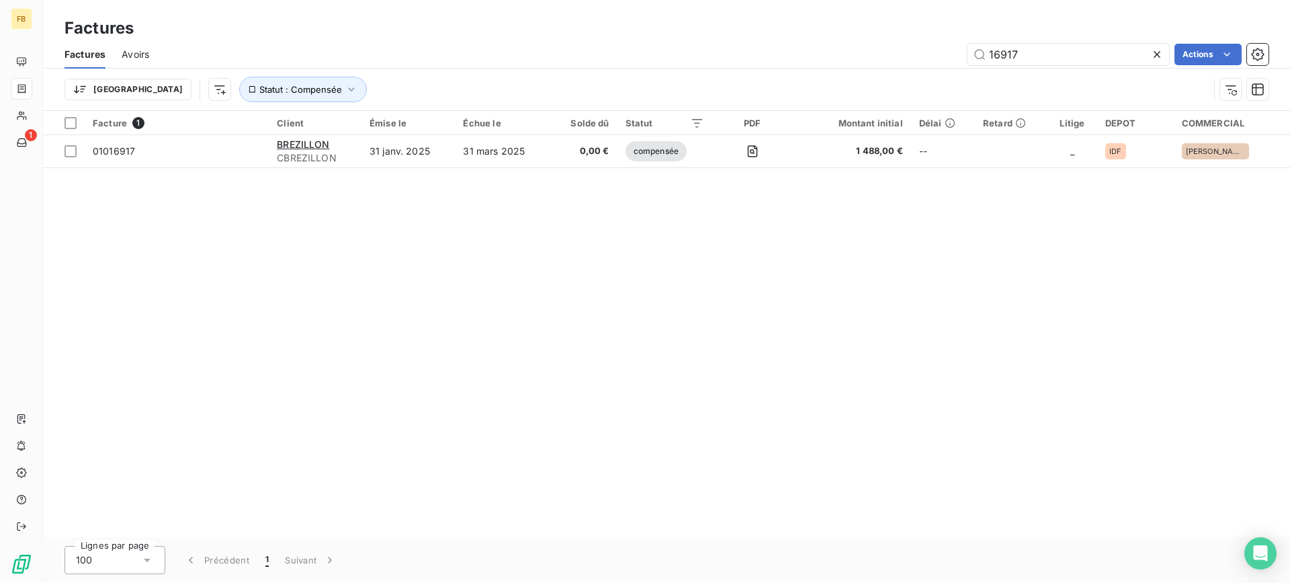
drag, startPoint x: 1043, startPoint y: 56, endPoint x: 842, endPoint y: 57, distance: 201.6
click at [842, 57] on div "16917 Actions" at bounding box center [716, 55] width 1103 height 22
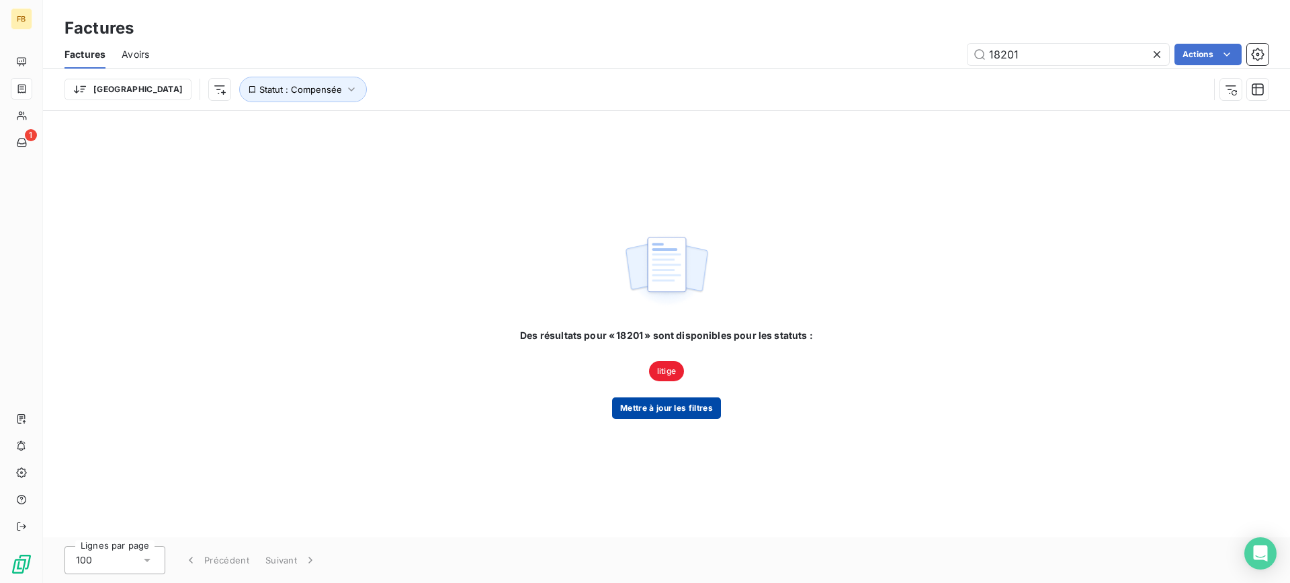
type input "18201"
click at [699, 407] on button "Mettre à jour les filtres" at bounding box center [666, 408] width 109 height 22
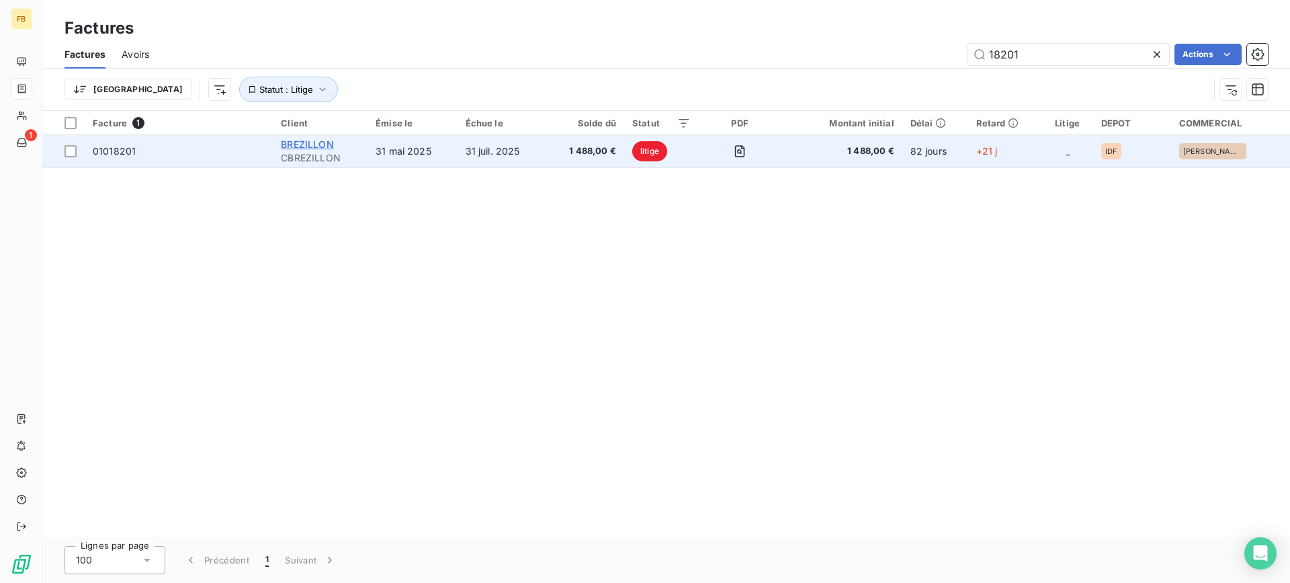
click at [315, 144] on span "BREZILLON" at bounding box center [307, 143] width 52 height 11
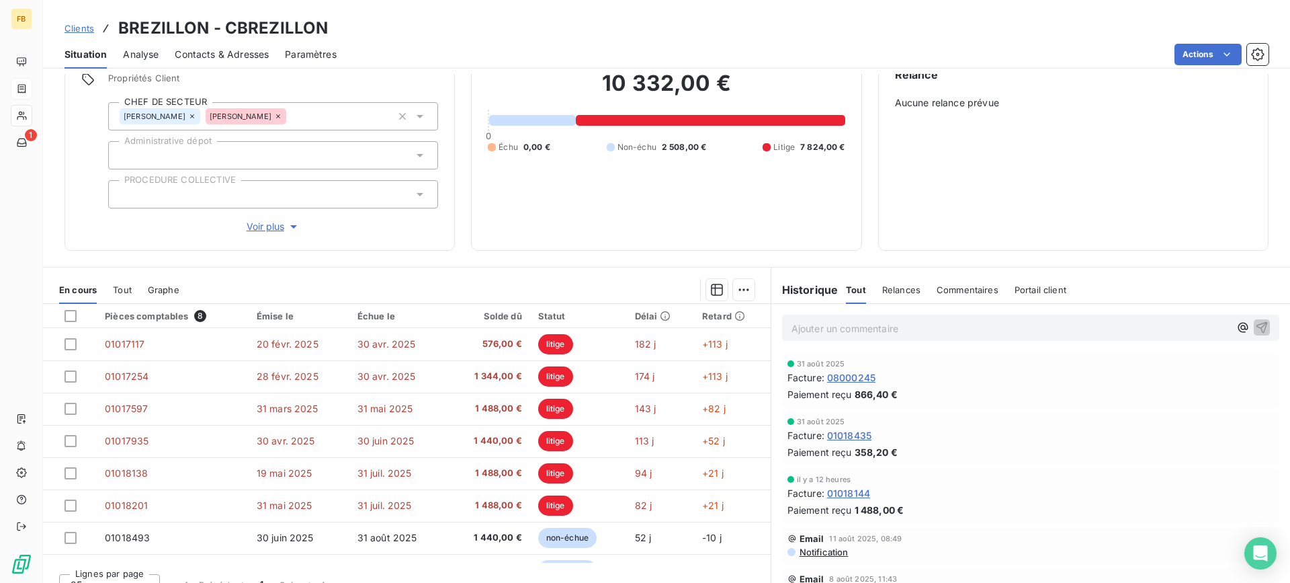
scroll to position [134, 0]
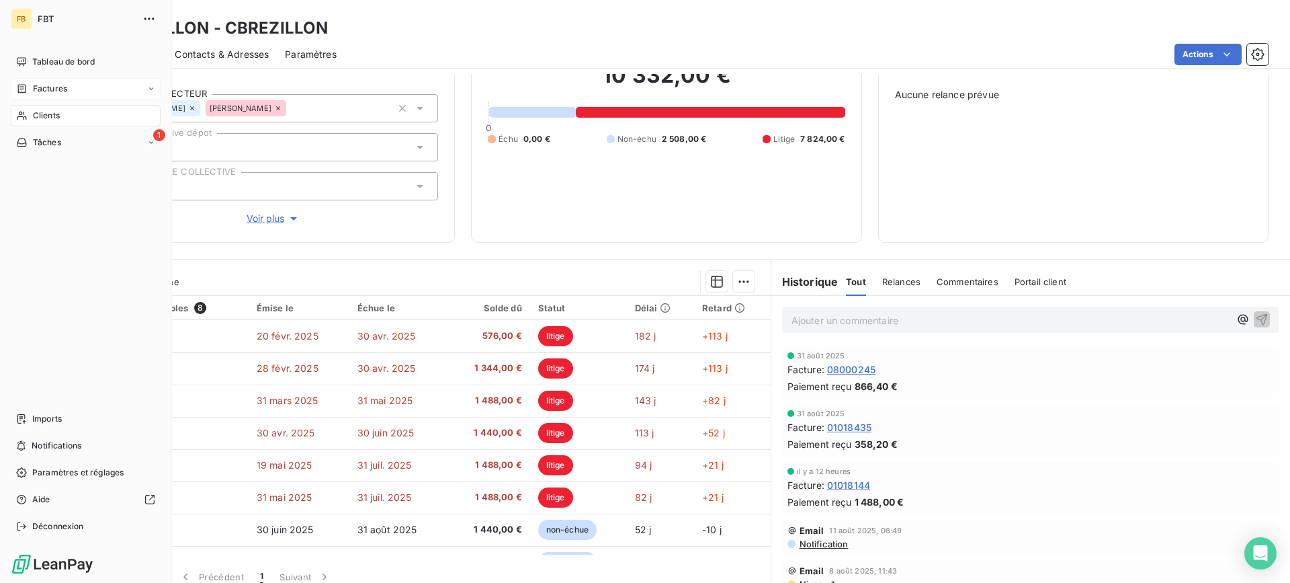
click at [38, 93] on span "Factures" at bounding box center [50, 89] width 34 height 12
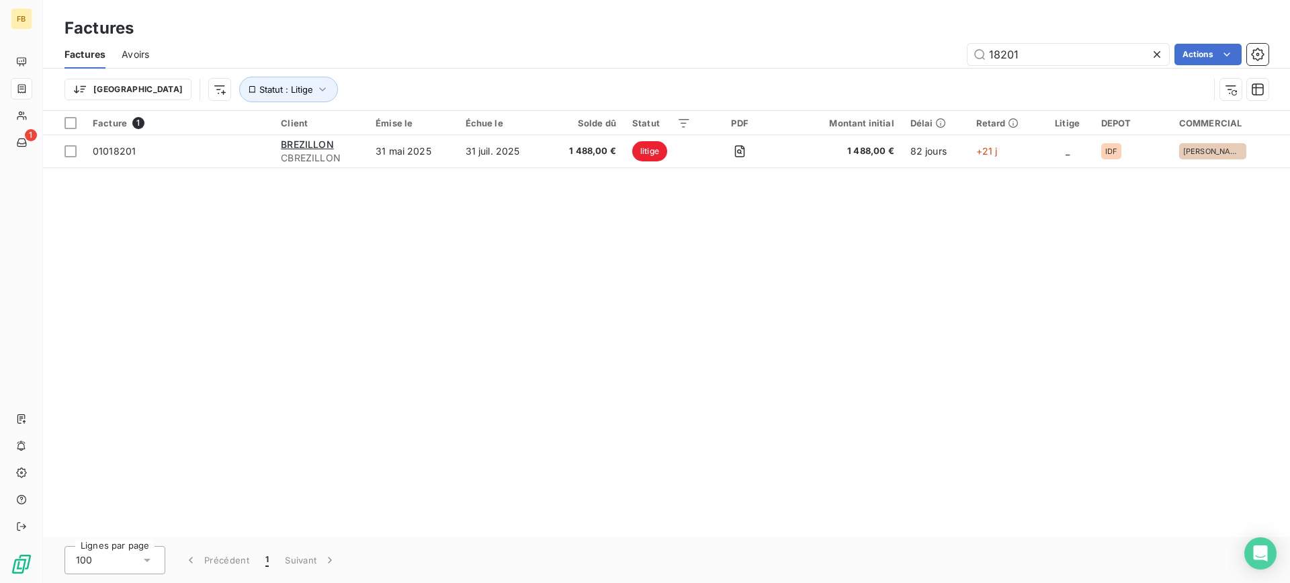
click at [1154, 49] on icon at bounding box center [1156, 54] width 13 height 13
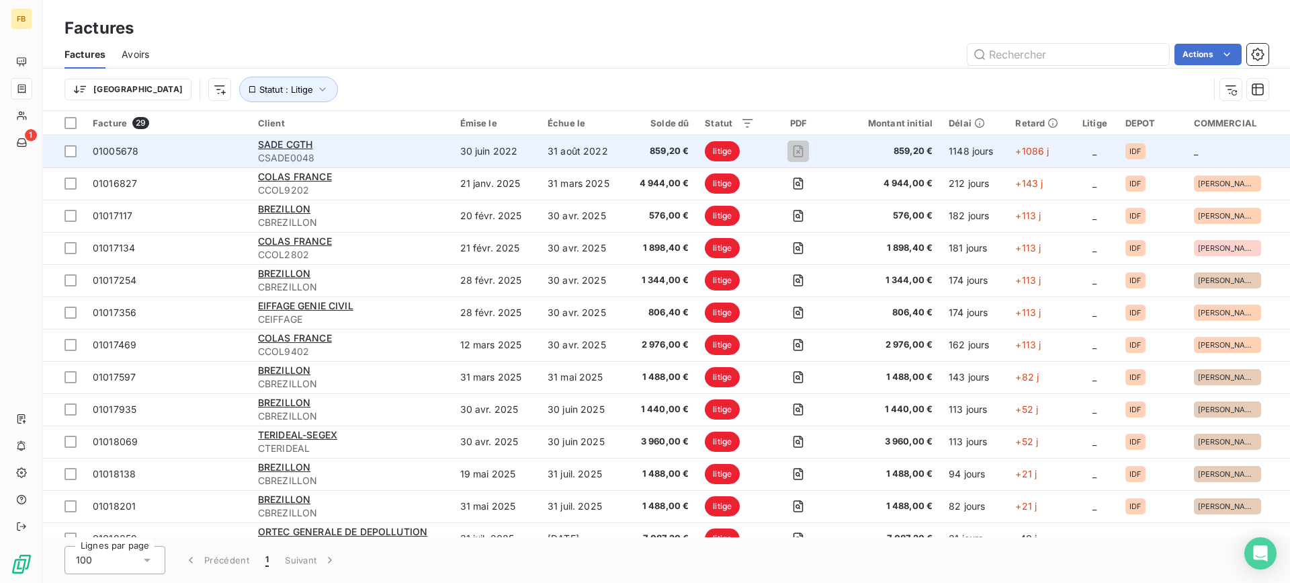
click at [321, 156] on span "CSADE0048" at bounding box center [351, 157] width 186 height 13
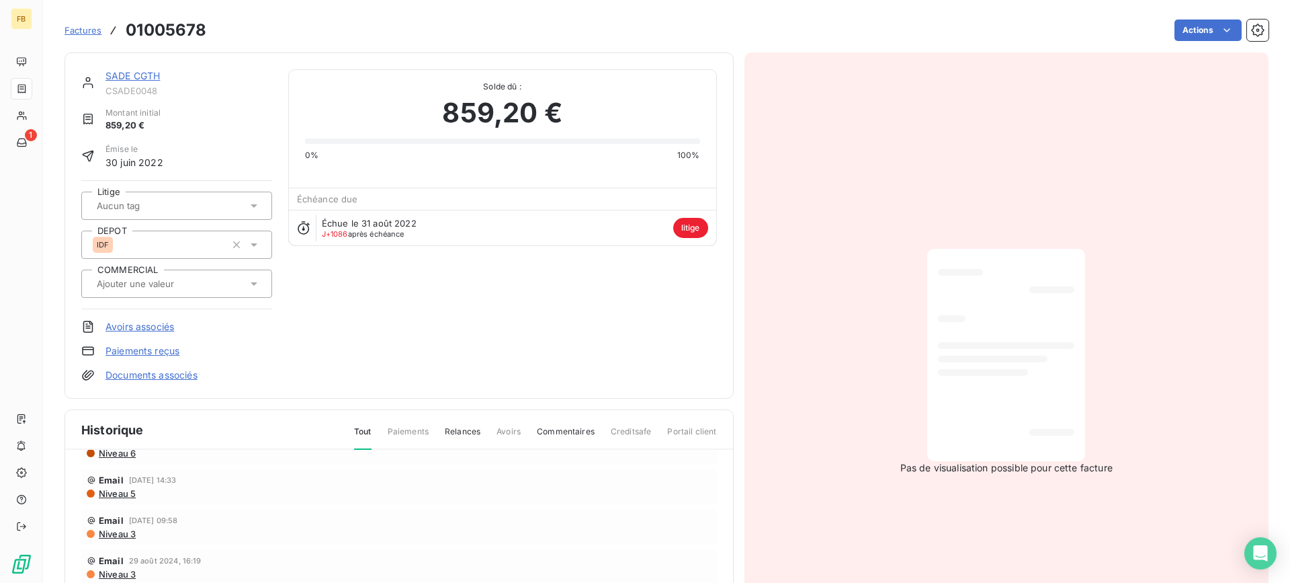
click at [519, 329] on div "SADE CGTH CSADE0048 Montant initial 859,20 € Émise le 30 juin 2022 Litige DEPOT…" at bounding box center [399, 225] width 636 height 312
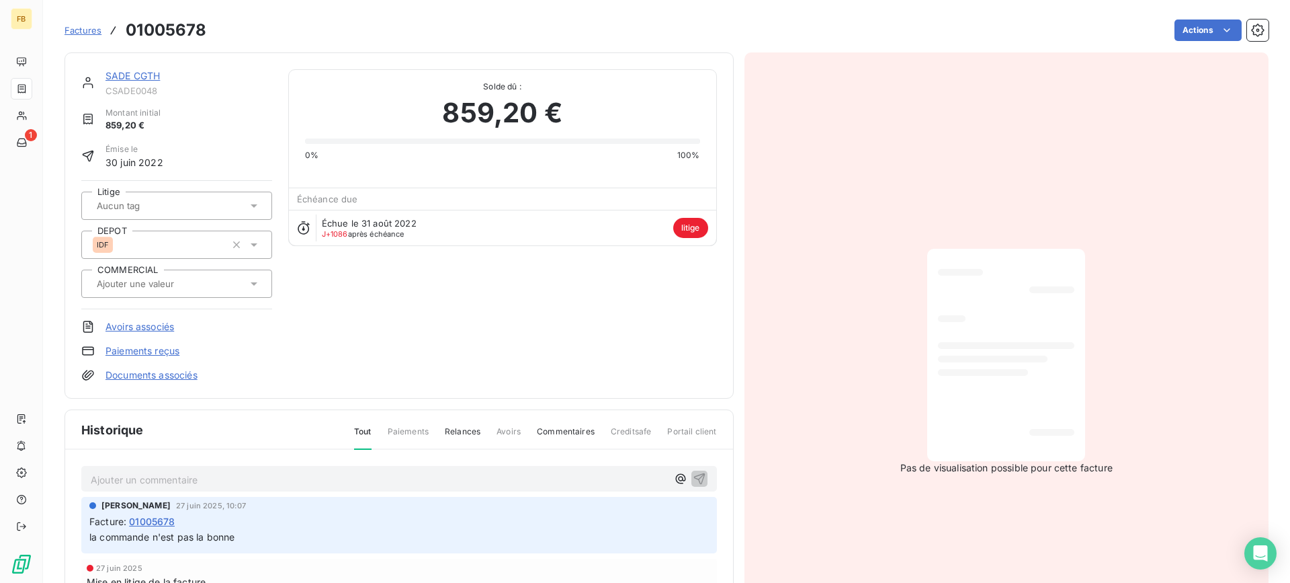
click at [555, 478] on p "Ajouter un commentaire ﻿" at bounding box center [379, 479] width 577 height 17
click at [674, 476] on icon "button" at bounding box center [680, 476] width 13 height 13
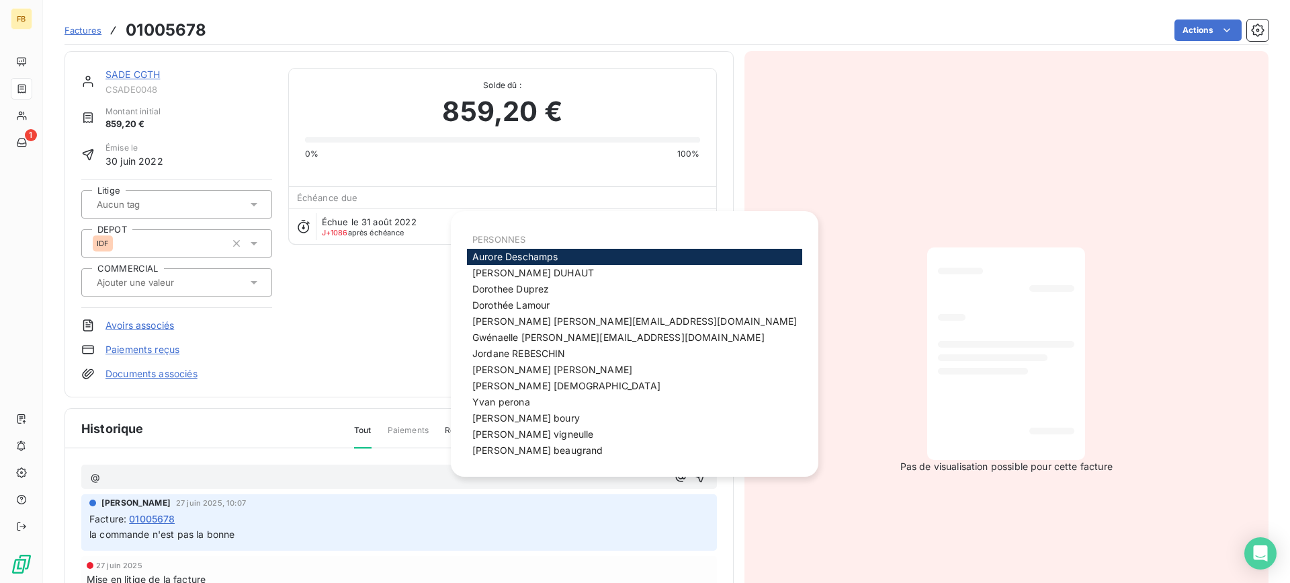
click at [548, 301] on span "[PERSON_NAME]" at bounding box center [510, 304] width 77 height 11
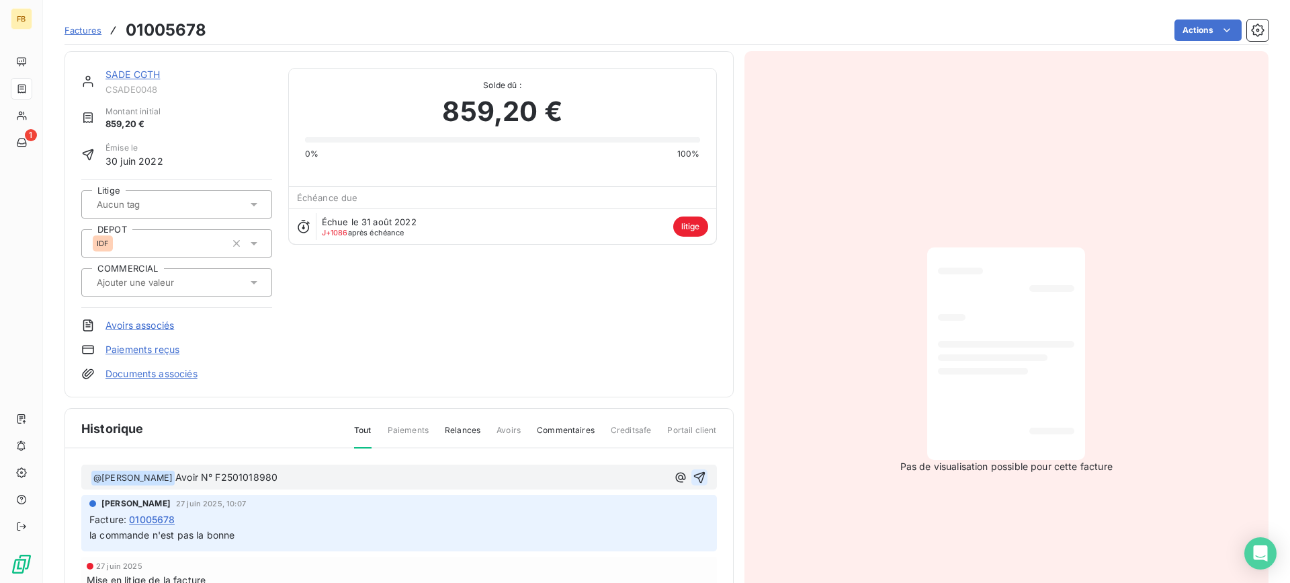
click at [693, 478] on icon "button" at bounding box center [699, 476] width 13 height 13
